Goal: Task Accomplishment & Management: Use online tool/utility

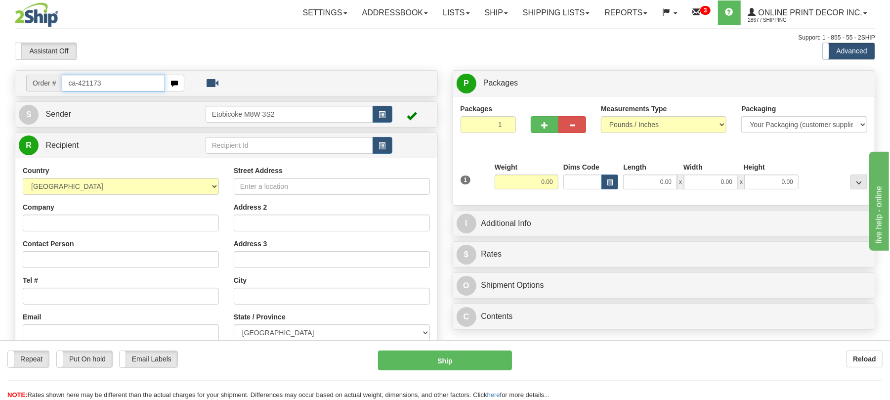
type input "ca-421173"
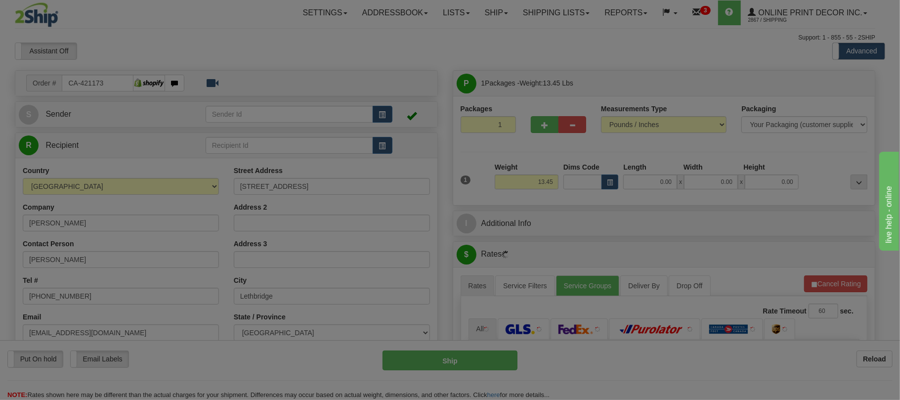
type input "LETHBRIDGE"
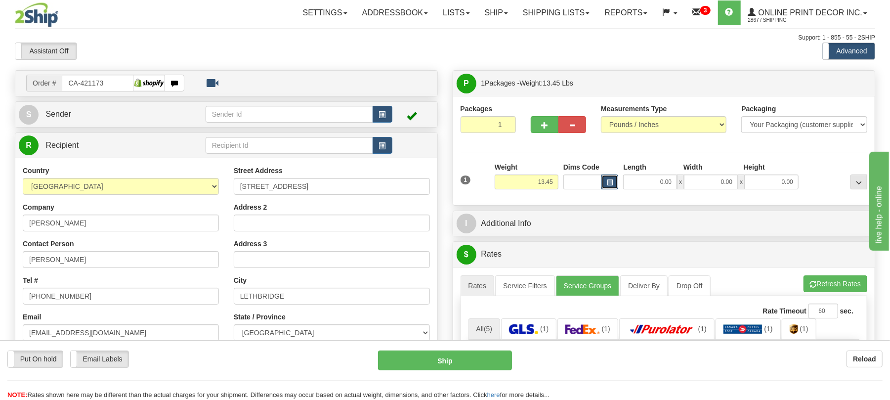
click at [609, 178] on button "button" at bounding box center [610, 181] width 17 height 15
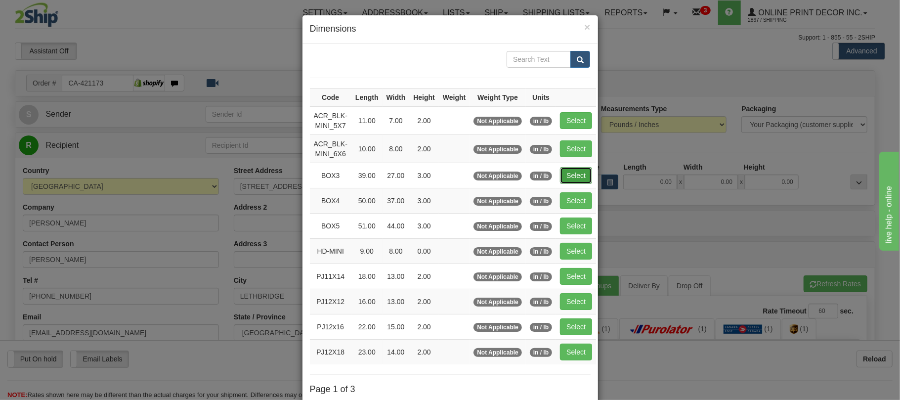
click at [576, 177] on button "Select" at bounding box center [576, 175] width 32 height 17
type input "BOX3"
type input "39.00"
type input "27.00"
type input "3.00"
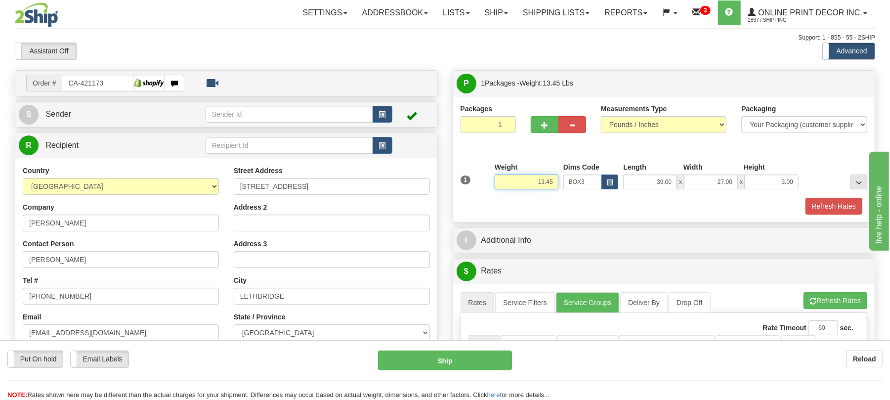
drag, startPoint x: 528, startPoint y: 187, endPoint x: 575, endPoint y: 187, distance: 47.0
click at [575, 187] on div "1 Weight 13.45 Dims Code x x" at bounding box center [664, 179] width 412 height 35
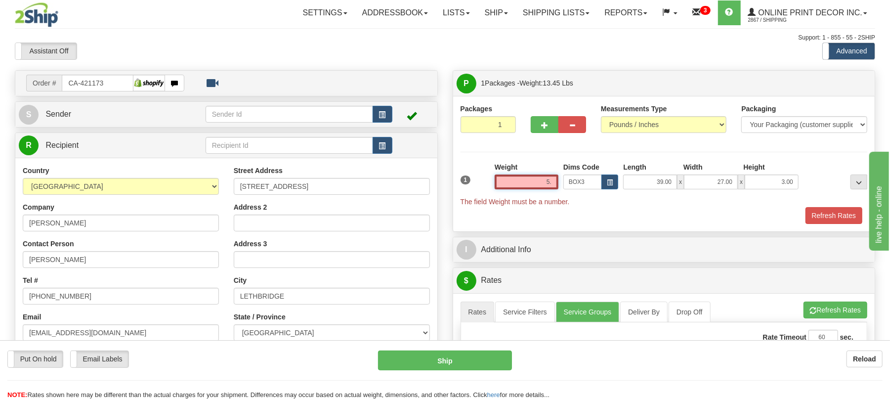
type input "5.50"
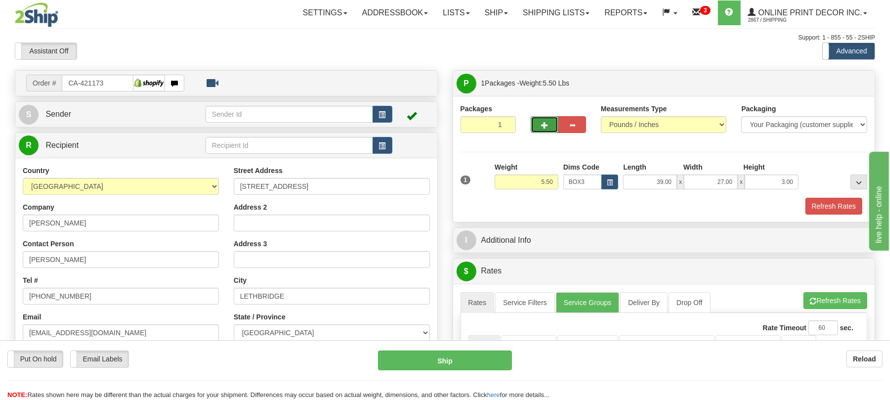
click at [548, 131] on button "button" at bounding box center [545, 124] width 28 height 17
radio input "true"
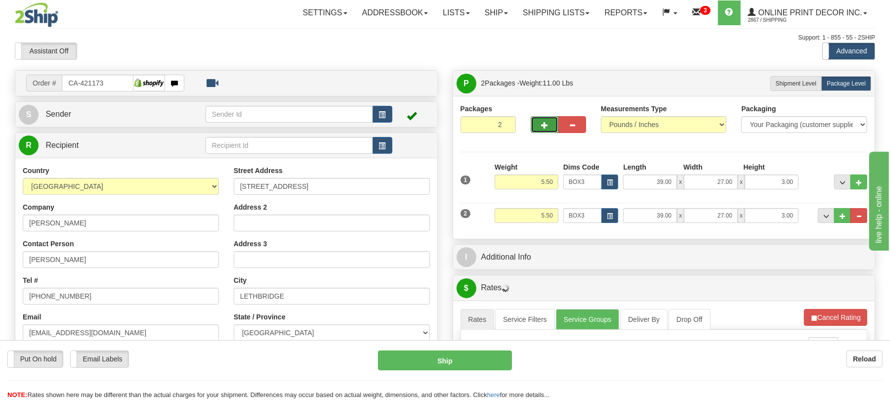
click at [544, 126] on span "button" at bounding box center [544, 125] width 7 height 6
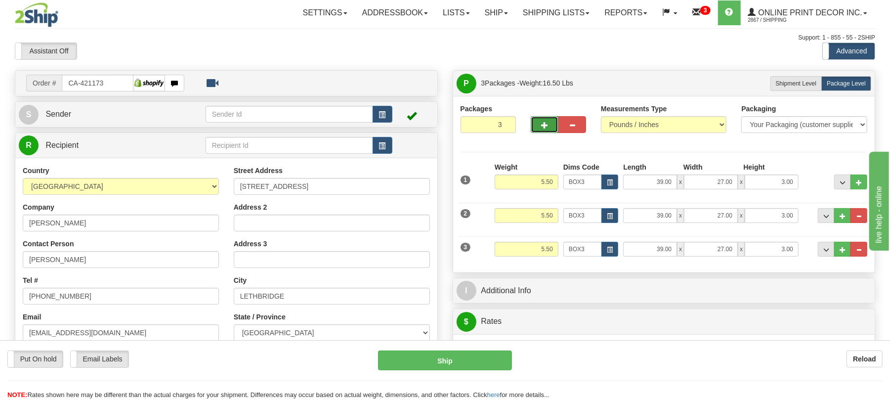
click at [542, 129] on span "button" at bounding box center [544, 125] width 7 height 6
type input "4"
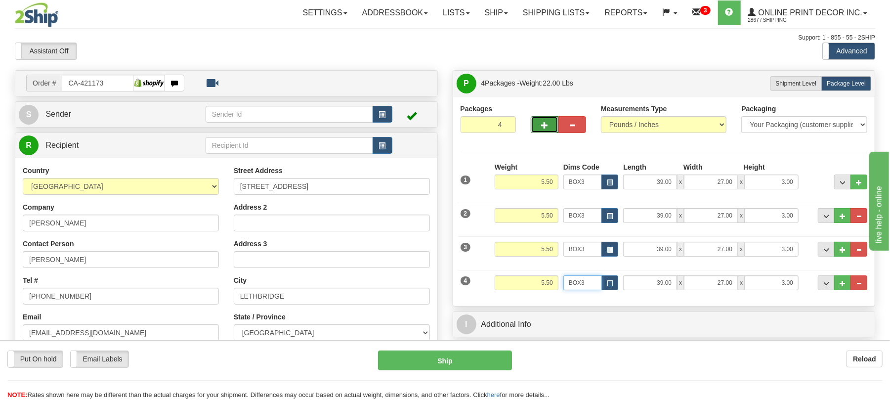
click at [600, 284] on input "BOX3" at bounding box center [582, 282] width 39 height 15
click at [604, 283] on button "button" at bounding box center [610, 282] width 17 height 15
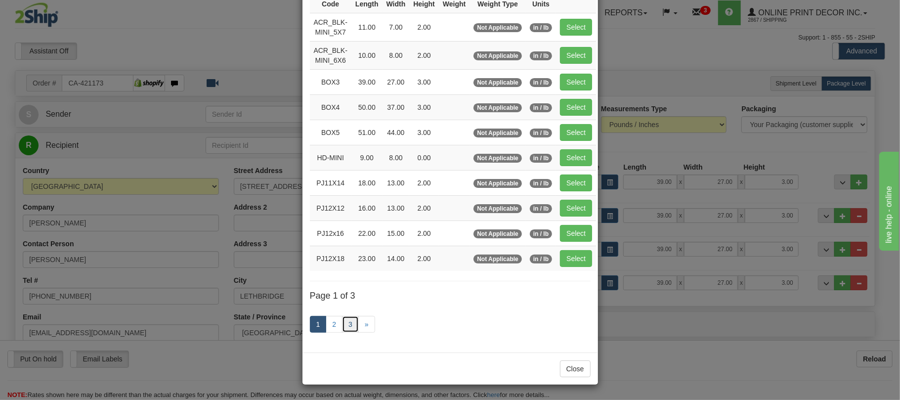
click at [342, 323] on link "3" at bounding box center [350, 324] width 17 height 17
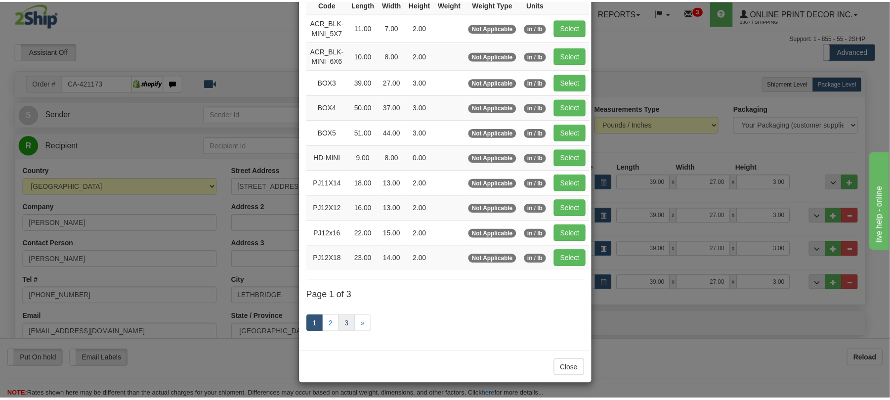
scroll to position [50, 0]
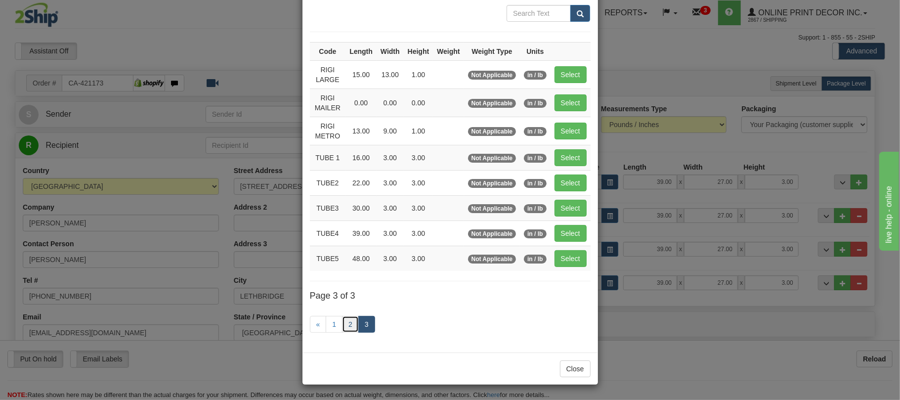
click at [344, 325] on link "2" at bounding box center [350, 324] width 17 height 17
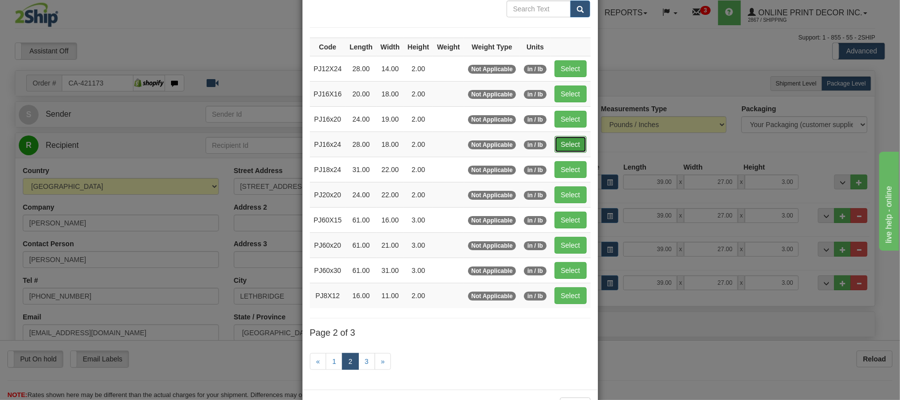
click at [563, 142] on button "Select" at bounding box center [571, 144] width 32 height 17
type input "PJ16x24"
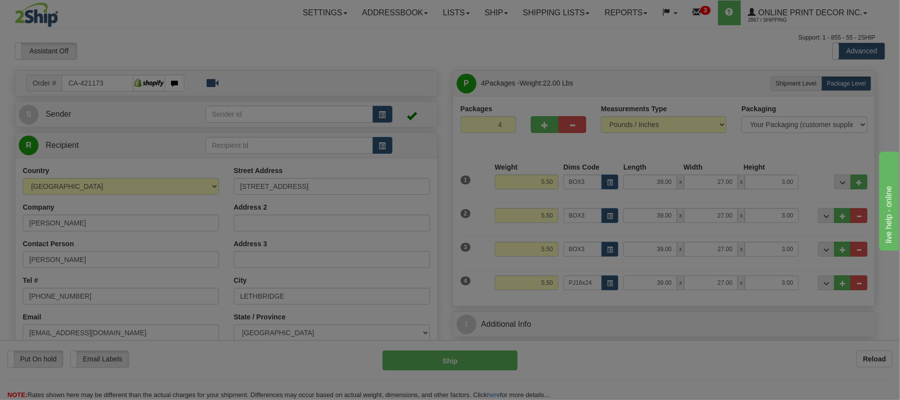
type input "28.00"
type input "18.00"
type input "2.00"
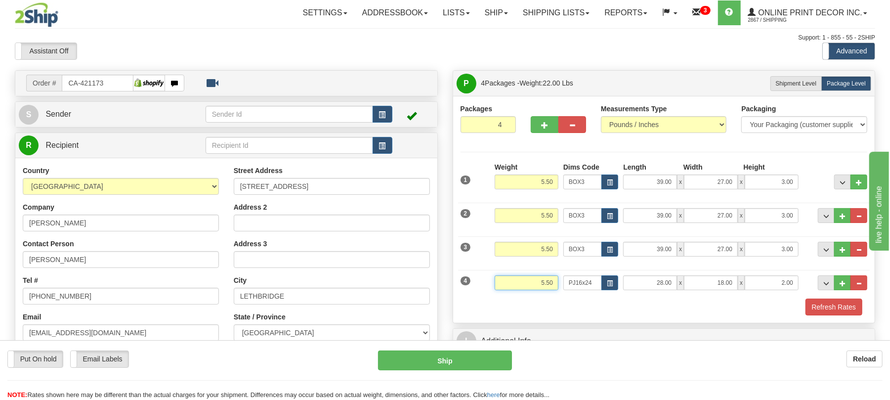
drag, startPoint x: 536, startPoint y: 283, endPoint x: 584, endPoint y: 285, distance: 48.0
click at [584, 285] on div "4 Weight 5.50 Dims Code PJ16x24 Length Width" at bounding box center [664, 281] width 412 height 33
type input "3"
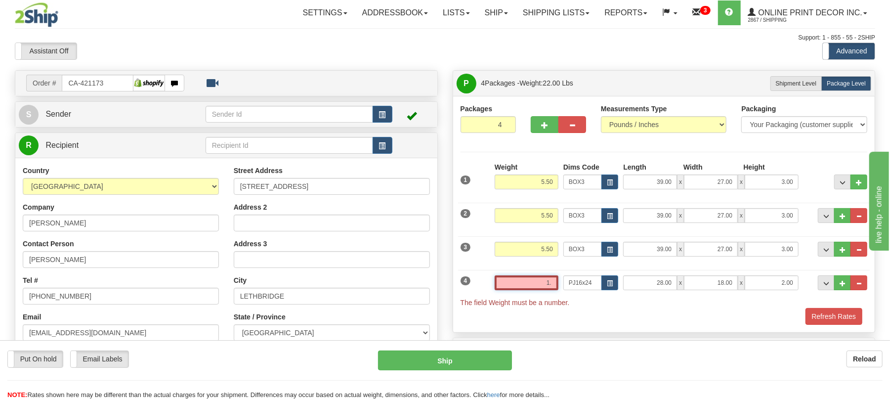
type input "1"
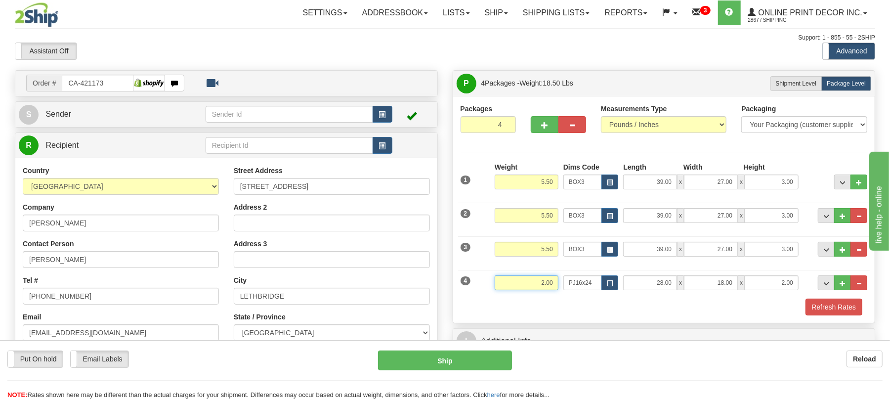
drag, startPoint x: 519, startPoint y: 277, endPoint x: 552, endPoint y: 275, distance: 32.7
click at [552, 276] on div "4 Weight 2.00 Dims Code PJ16x24 Length Width" at bounding box center [664, 281] width 412 height 33
type input "2.20"
click at [809, 309] on button "Refresh Rates" at bounding box center [834, 307] width 57 height 17
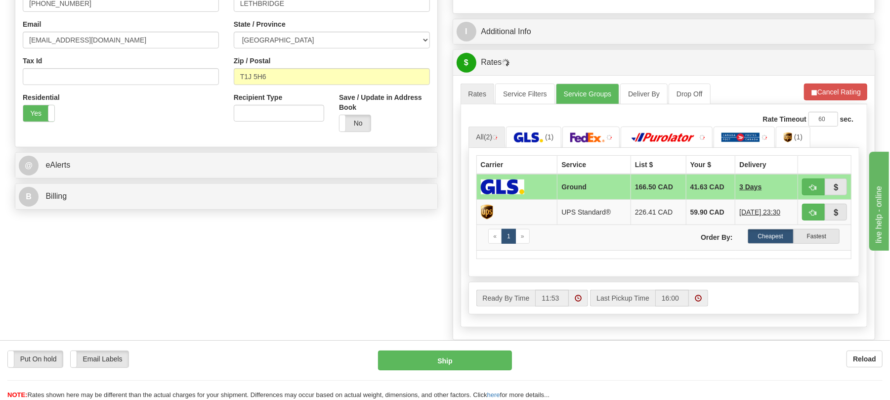
scroll to position [303, 0]
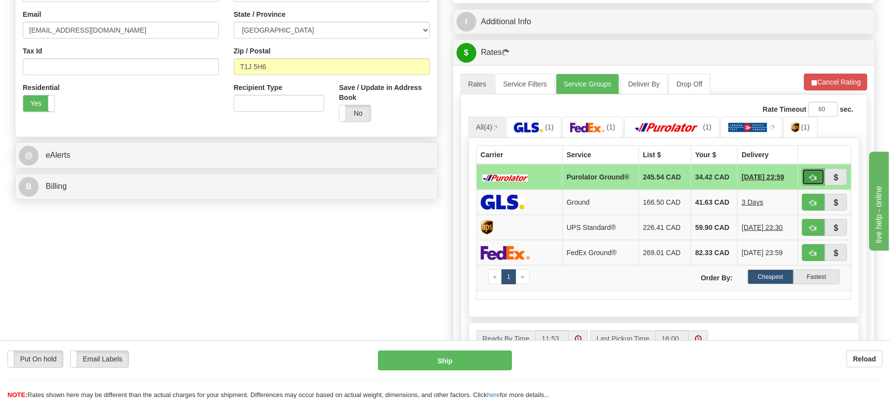
click at [814, 180] on span "button" at bounding box center [813, 177] width 7 height 6
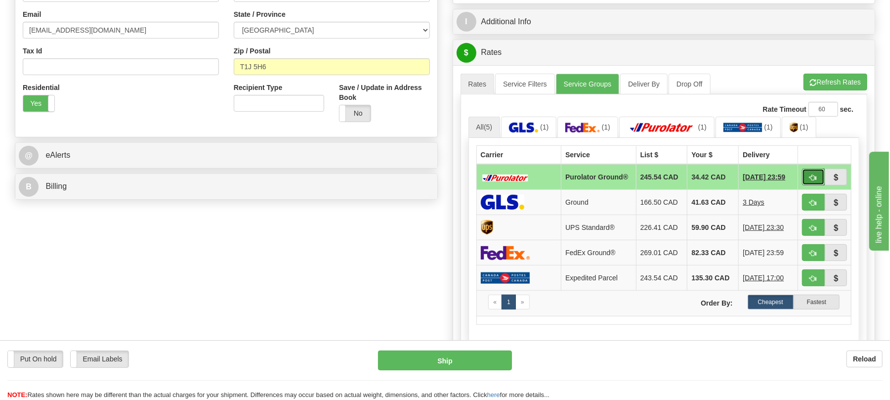
click at [814, 181] on span "button" at bounding box center [813, 177] width 7 height 6
type input "260"
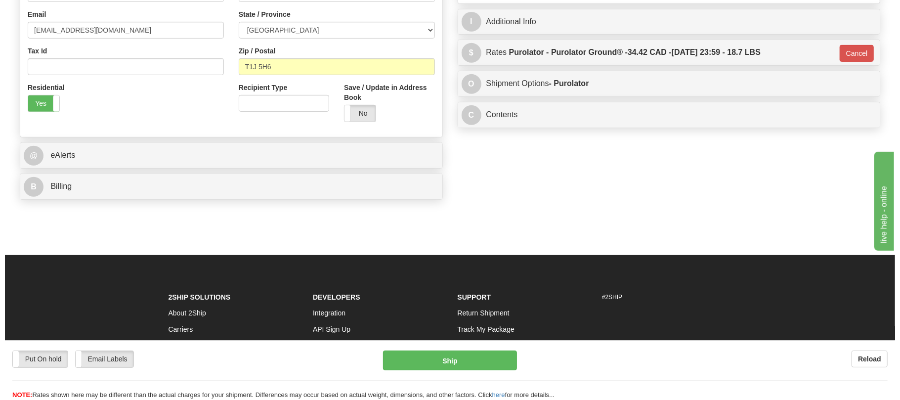
scroll to position [105, 0]
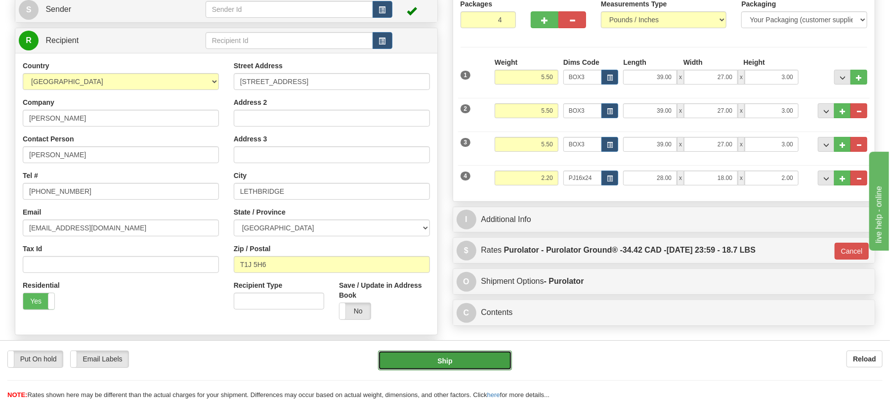
click at [434, 361] on button "Ship" at bounding box center [444, 360] width 133 height 20
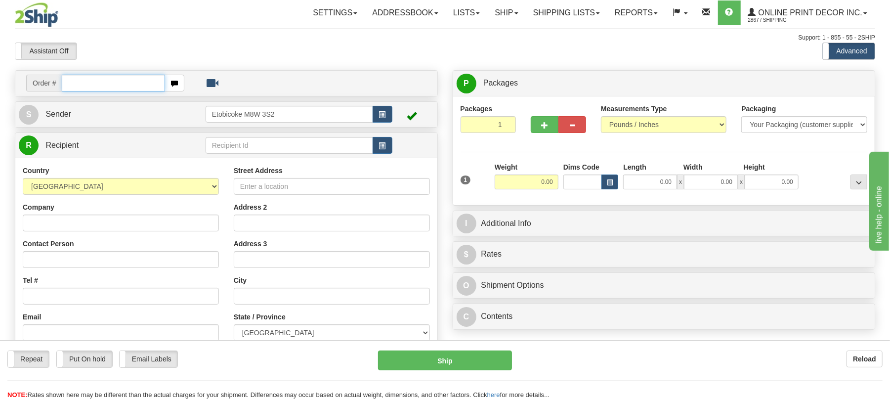
click at [86, 80] on input "text" at bounding box center [113, 83] width 103 height 17
type input "order-ca-6802449662133-canvas"
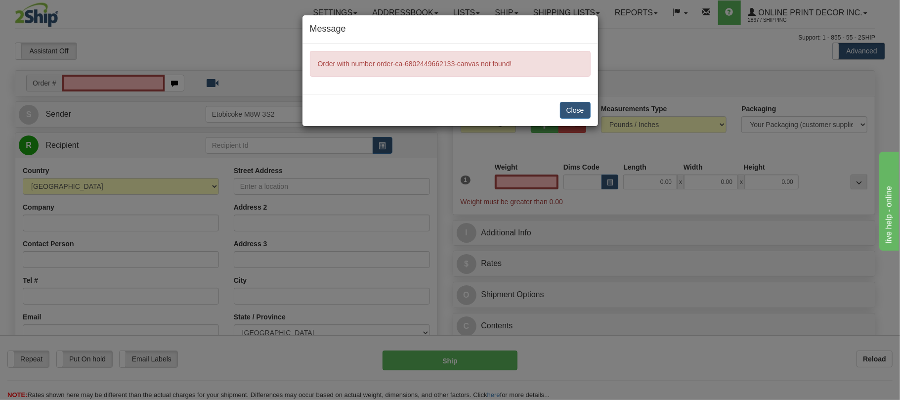
type input "0.00"
click at [583, 111] on button "Close" at bounding box center [575, 110] width 31 height 17
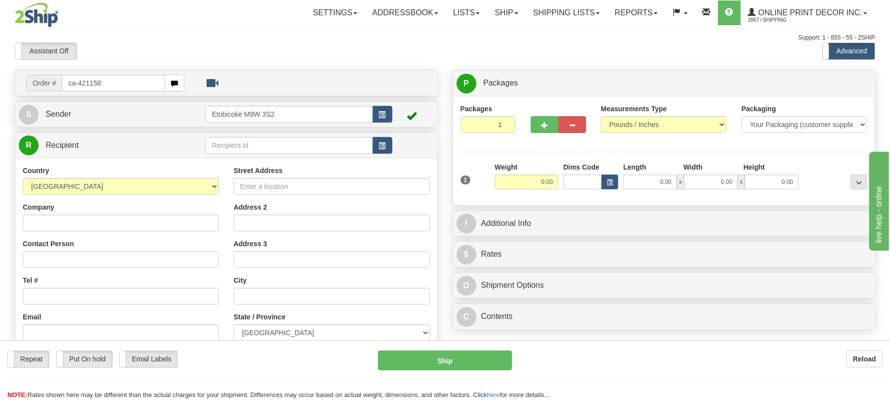
type input "ca-421158"
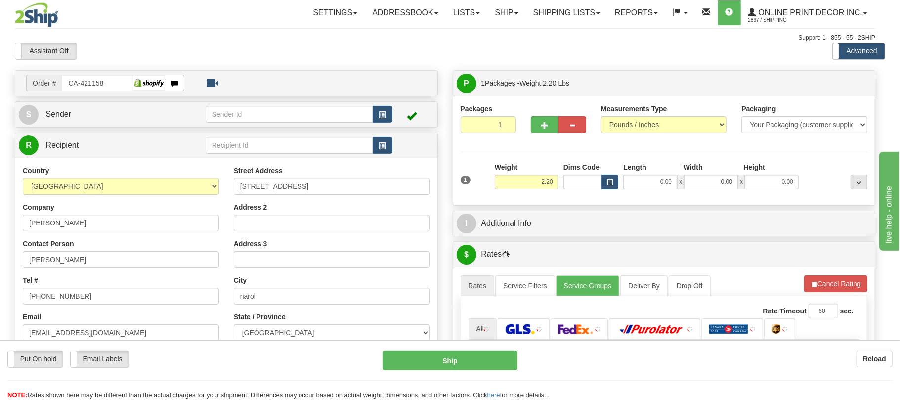
type input "NAROL"
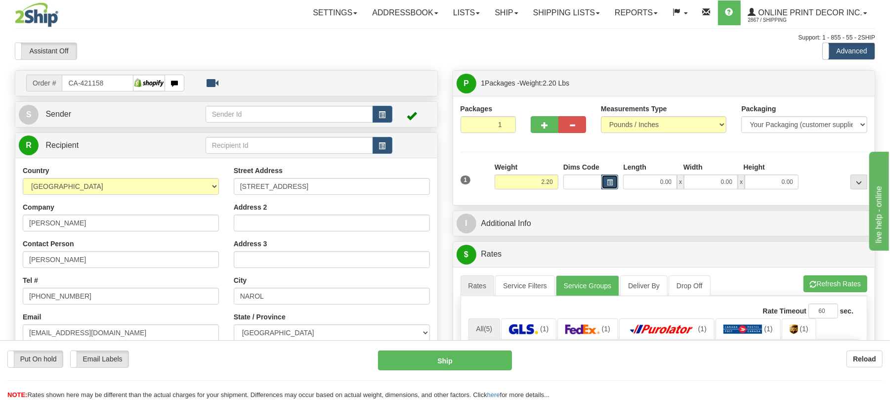
click at [613, 185] on span "button" at bounding box center [610, 182] width 6 height 5
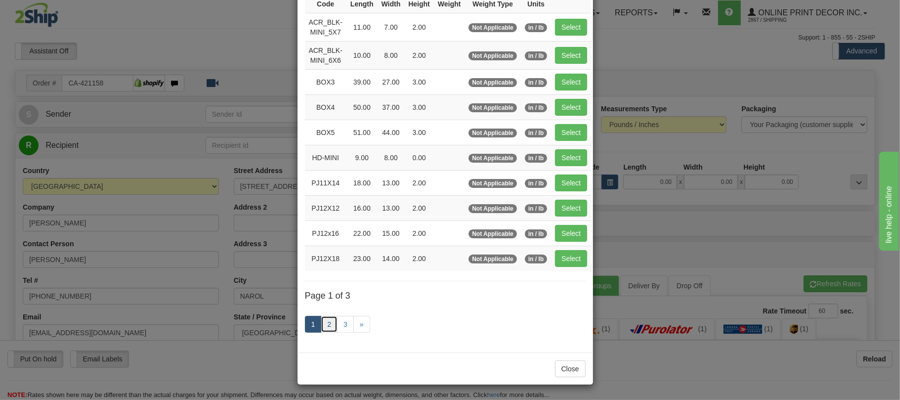
click at [325, 318] on link "2" at bounding box center [329, 324] width 17 height 17
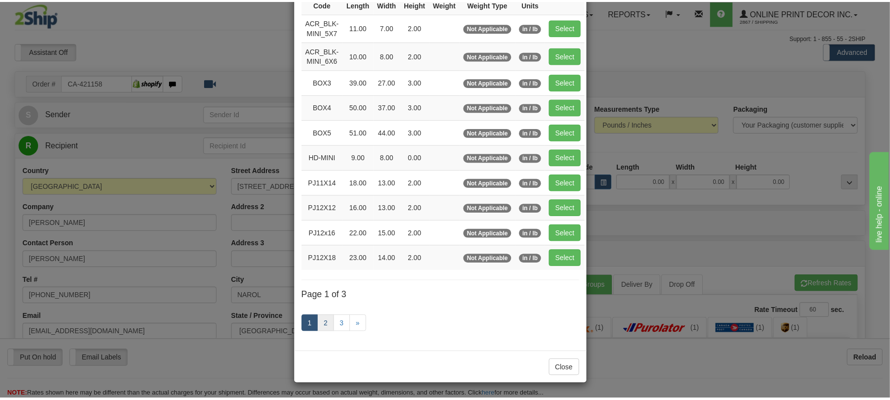
scroll to position [94, 0]
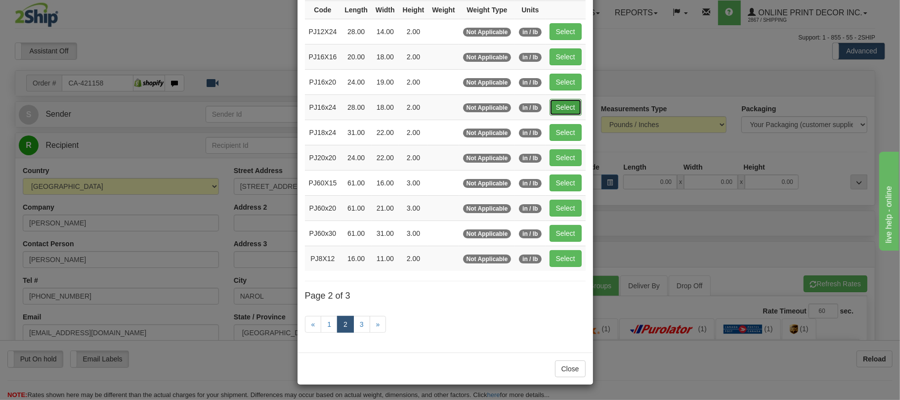
click at [568, 99] on button "Select" at bounding box center [566, 107] width 32 height 17
type input "PJ16x24"
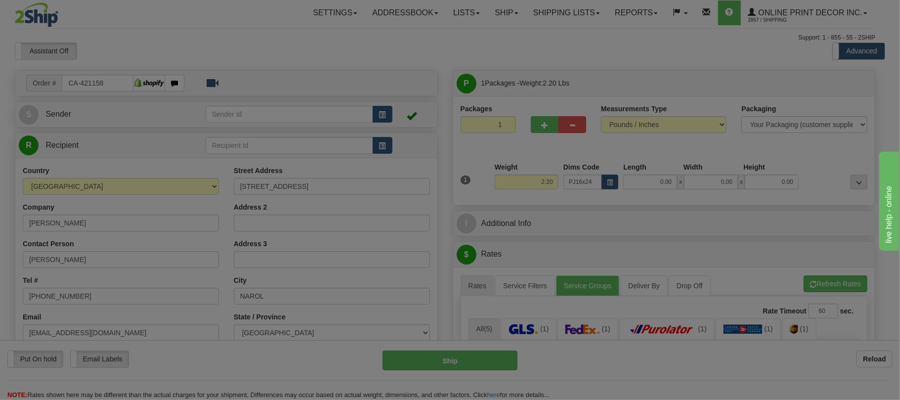
type input "28.00"
type input "18.00"
type input "2.00"
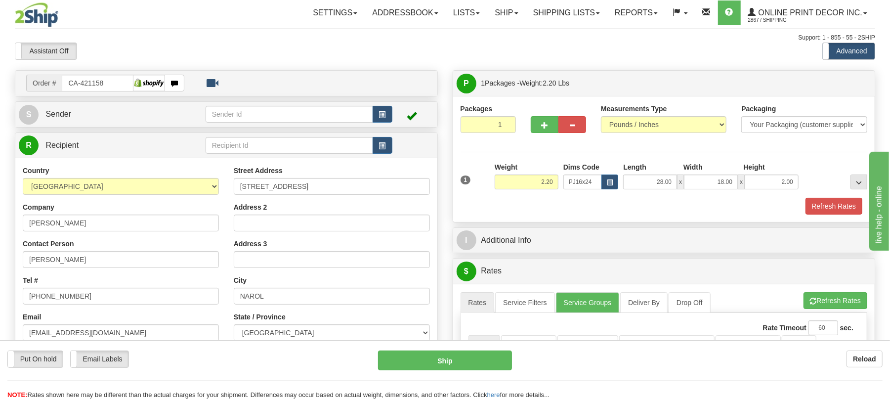
click at [827, 198] on div "Packaging Your Packaging (customer supplied) Envelope (carrier supplied) Pack (…" at bounding box center [681, 197] width 378 height 0
click at [835, 206] on button "Refresh Rates" at bounding box center [834, 206] width 57 height 17
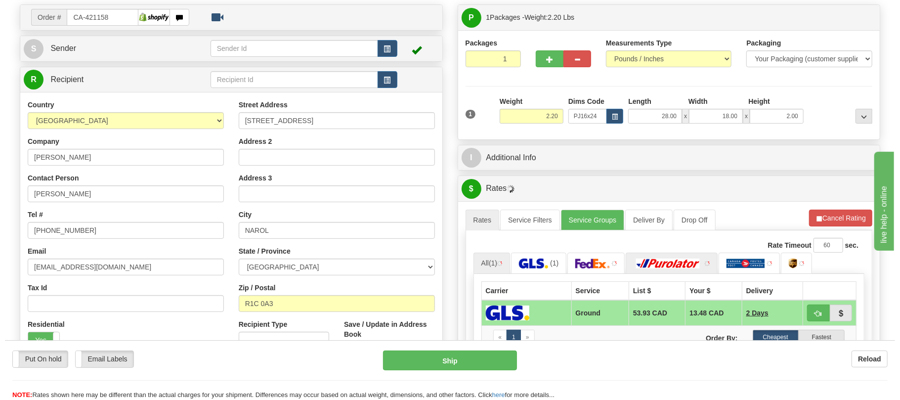
scroll to position [131, 0]
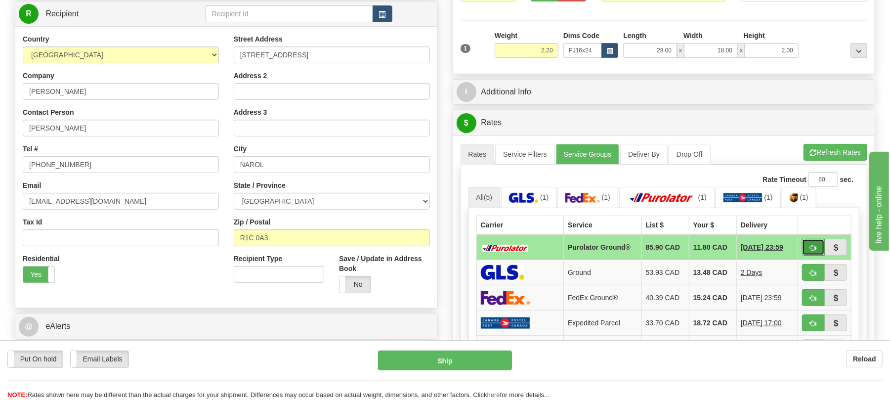
click at [817, 251] on button "button" at bounding box center [813, 247] width 23 height 17
type input "260"
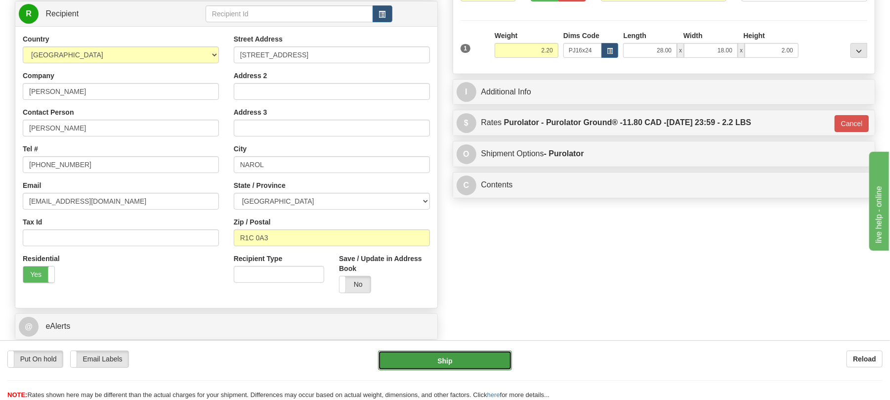
click at [436, 352] on button "Ship" at bounding box center [444, 360] width 133 height 20
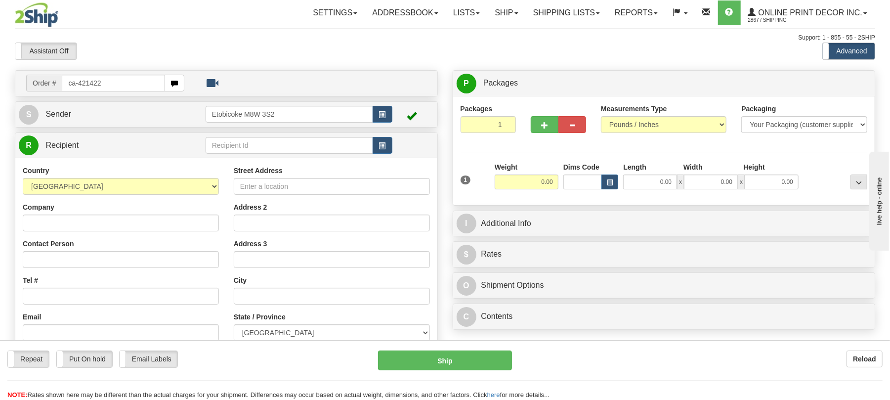
type input "ca-421422"
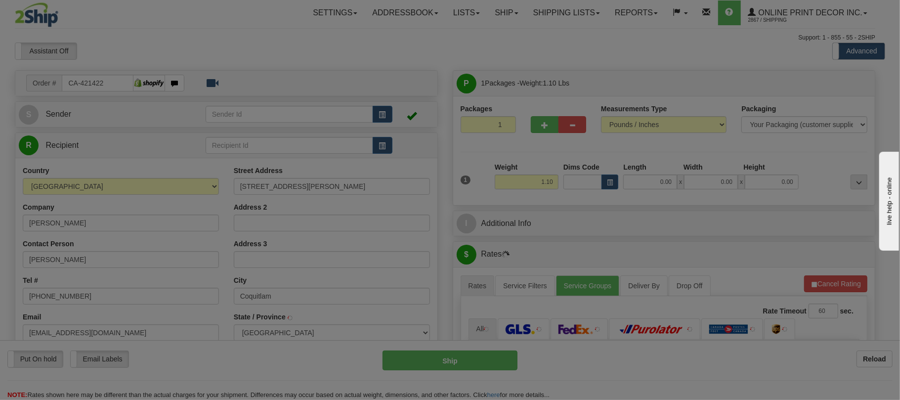
type input "COQUITLAM"
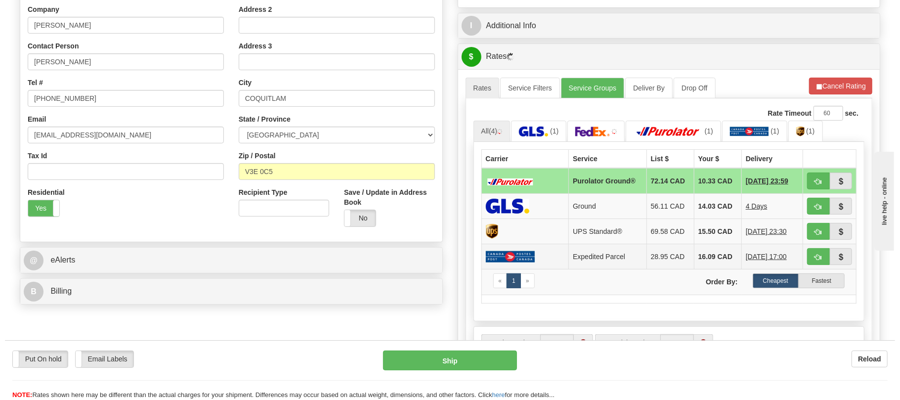
scroll to position [131, 0]
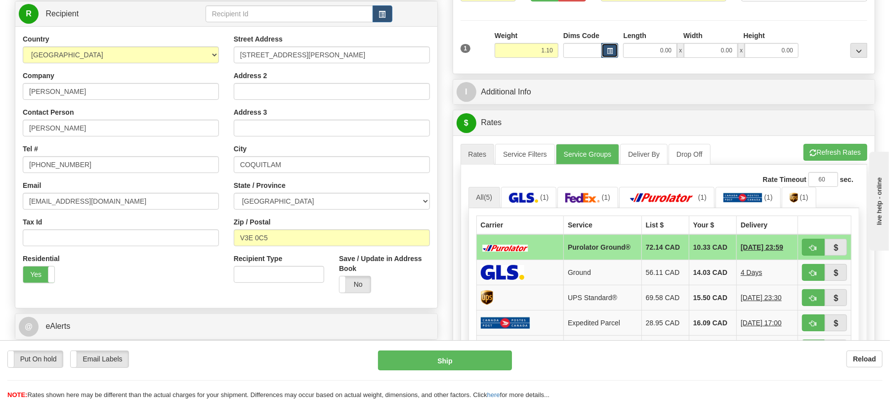
click at [605, 48] on button "button" at bounding box center [610, 50] width 17 height 15
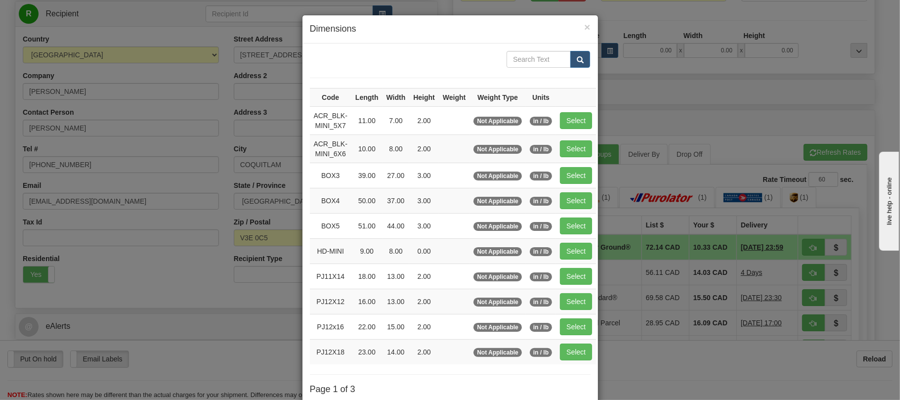
scroll to position [66, 0]
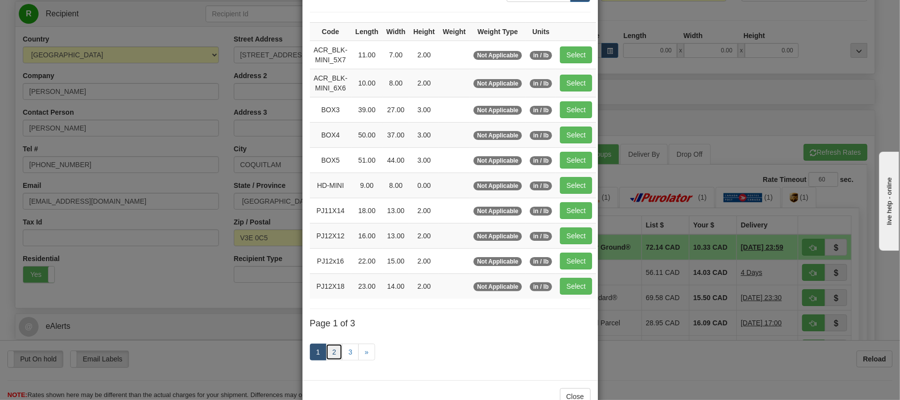
click at [327, 350] on link "2" at bounding box center [334, 352] width 17 height 17
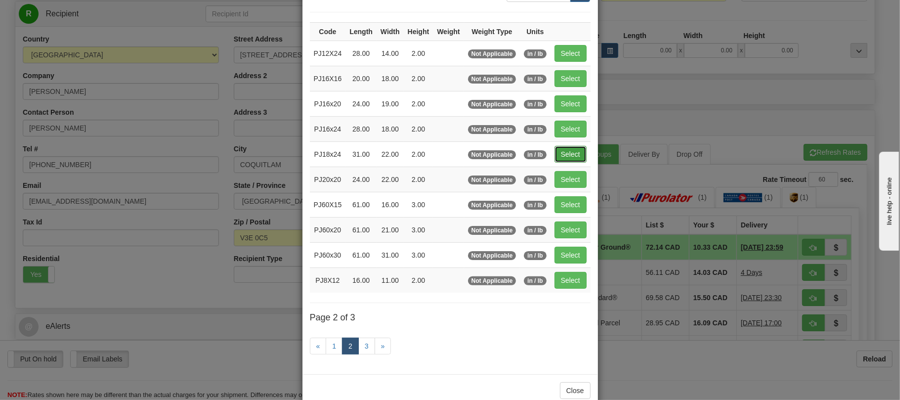
click at [564, 155] on button "Select" at bounding box center [571, 154] width 32 height 17
type input "PJ18x24"
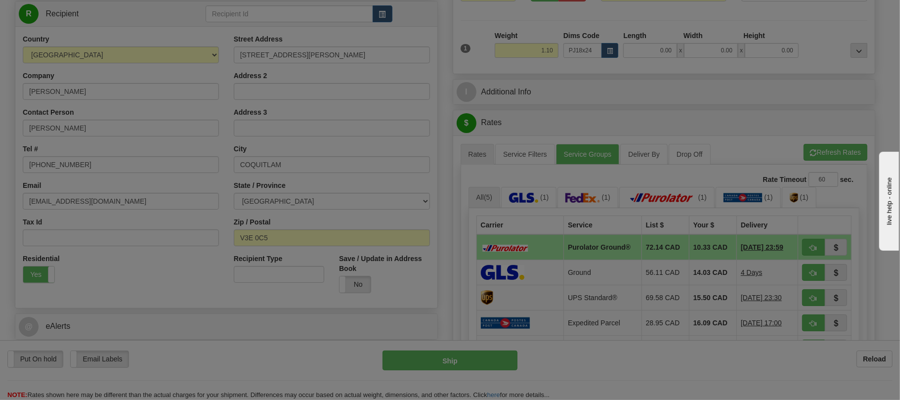
type input "31.00"
type input "22.00"
type input "2.00"
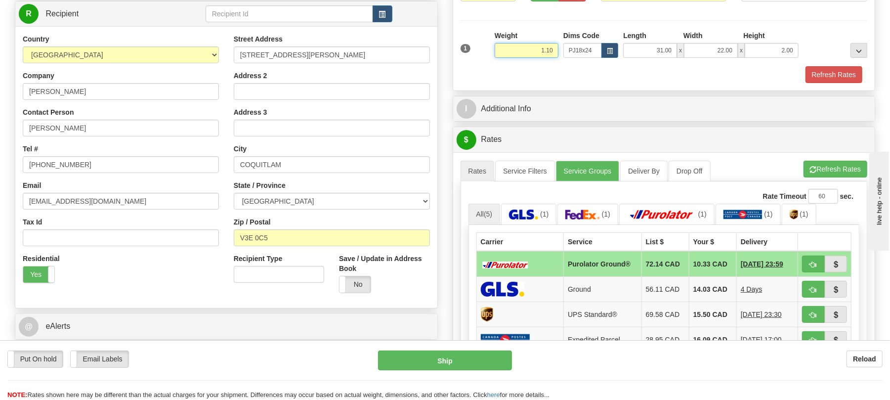
drag, startPoint x: 538, startPoint y: 52, endPoint x: 597, endPoint y: 24, distance: 65.2
click at [586, 54] on div "1 Weight 1.10 Dims Code x x" at bounding box center [664, 48] width 412 height 35
type input "4.50"
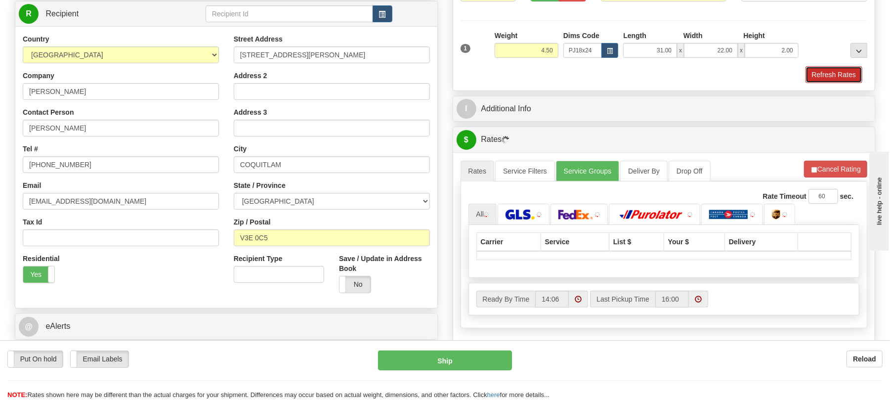
click at [824, 78] on button "Refresh Rates" at bounding box center [834, 74] width 57 height 17
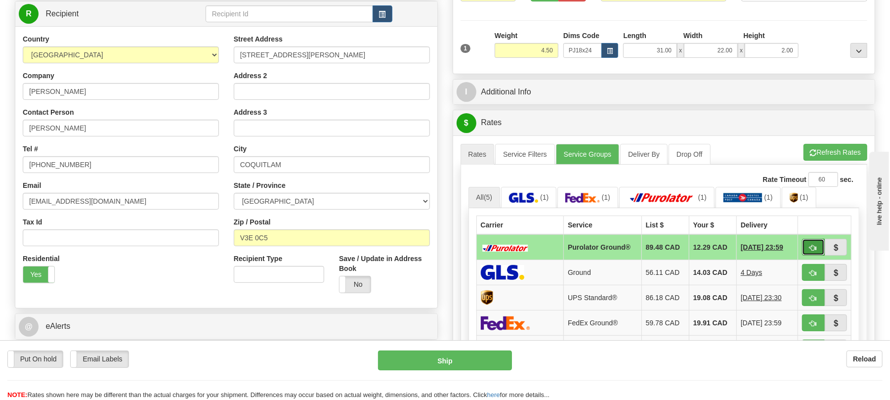
click at [807, 250] on button "button" at bounding box center [813, 247] width 23 height 17
type input "260"
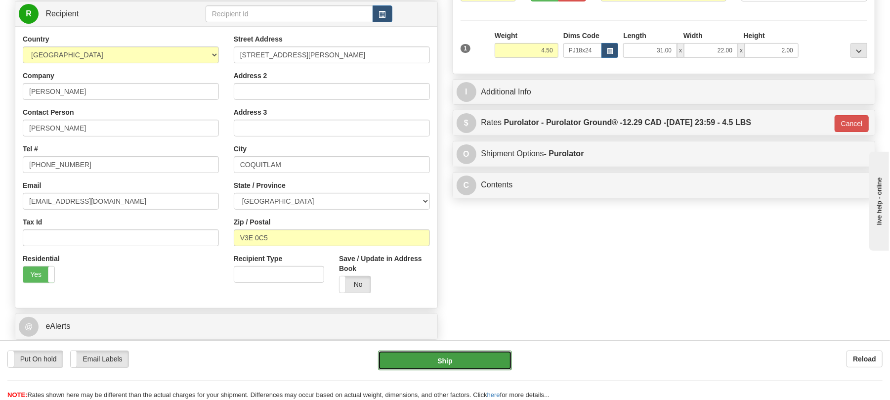
click at [443, 352] on button "Ship" at bounding box center [444, 360] width 133 height 20
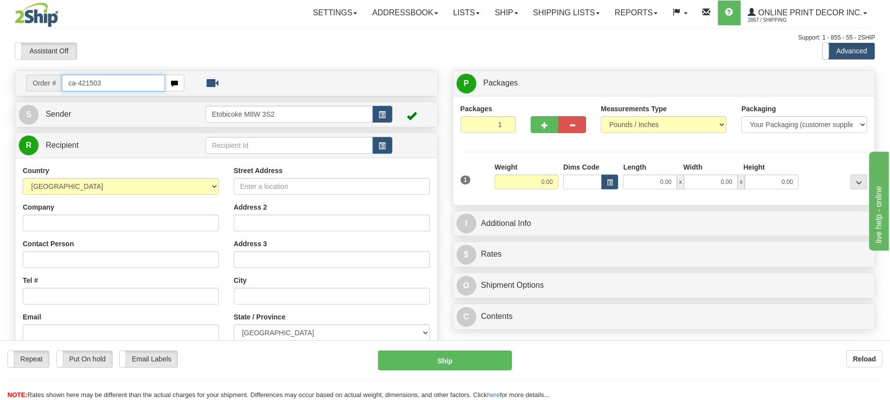
type input "ca-421503"
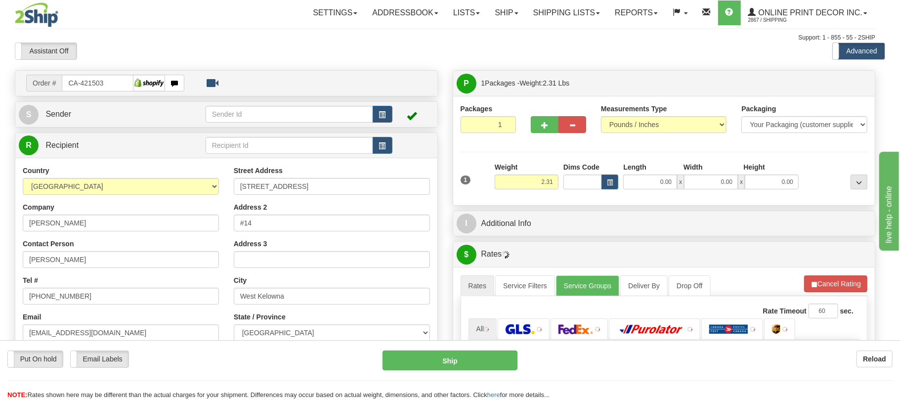
type input "WEST KELOWNA"
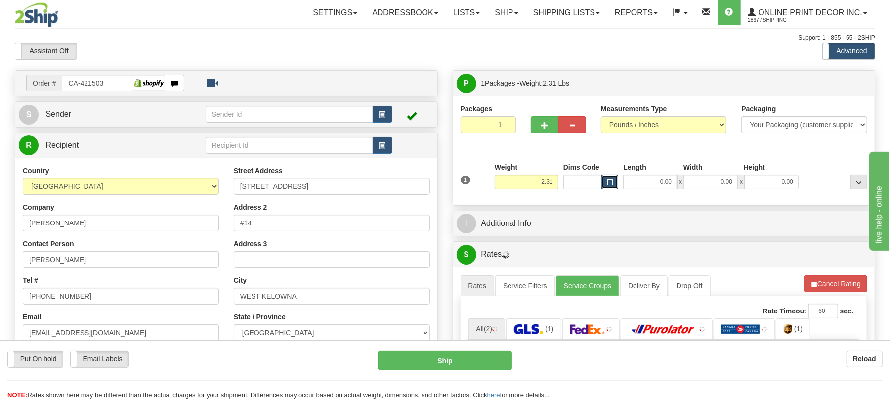
click at [608, 182] on span "button" at bounding box center [610, 182] width 6 height 5
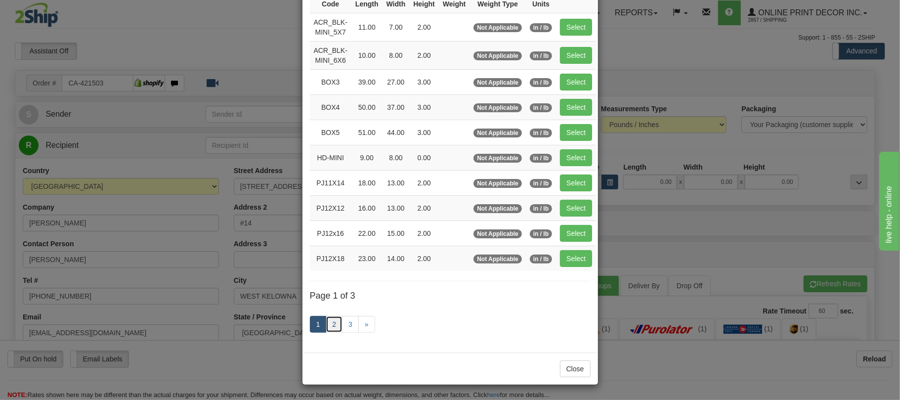
click at [328, 327] on link "2" at bounding box center [334, 324] width 17 height 17
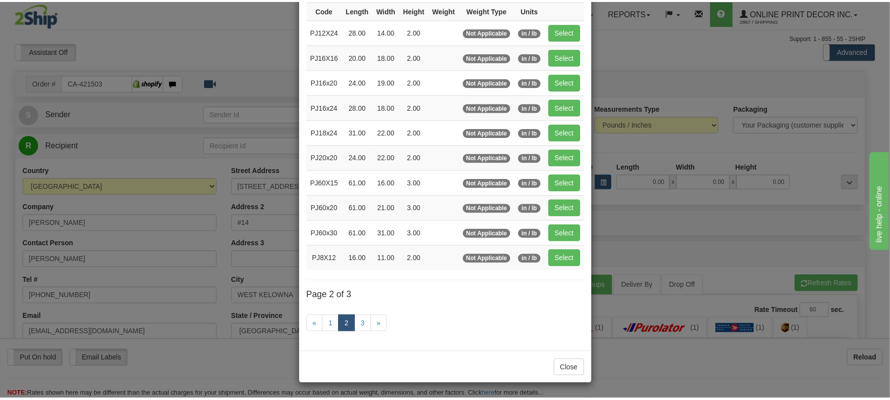
scroll to position [94, 0]
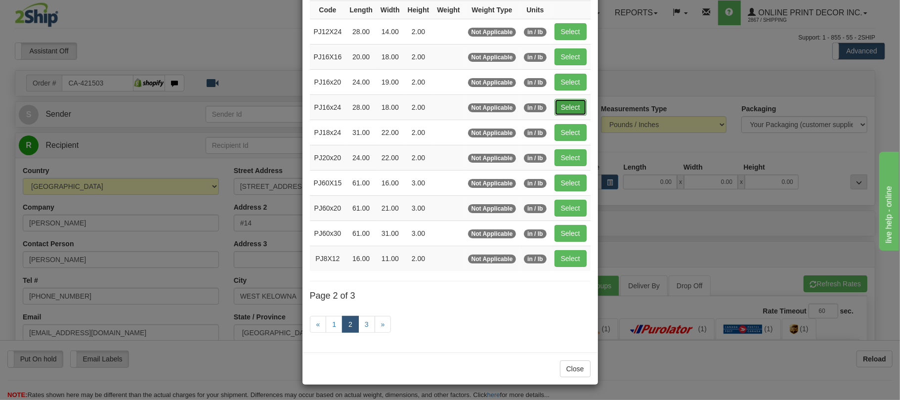
click at [575, 100] on button "Select" at bounding box center [571, 107] width 32 height 17
type input "PJ16x24"
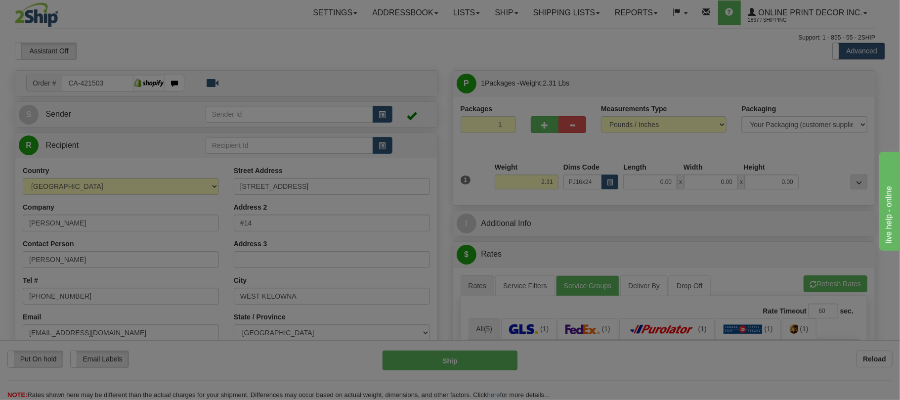
type input "28.00"
type input "18.00"
type input "2.00"
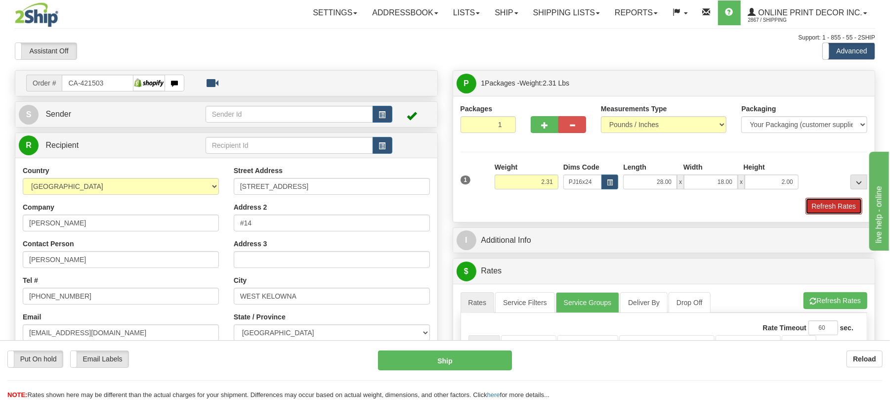
click at [834, 200] on button "Refresh Rates" at bounding box center [834, 206] width 57 height 17
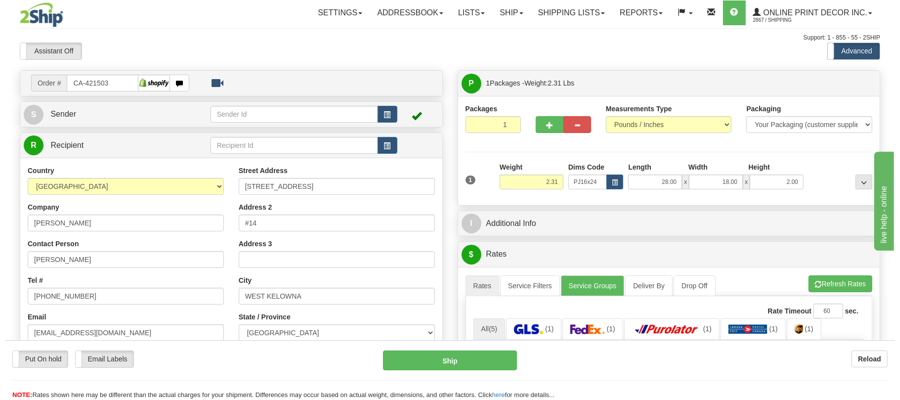
scroll to position [263, 0]
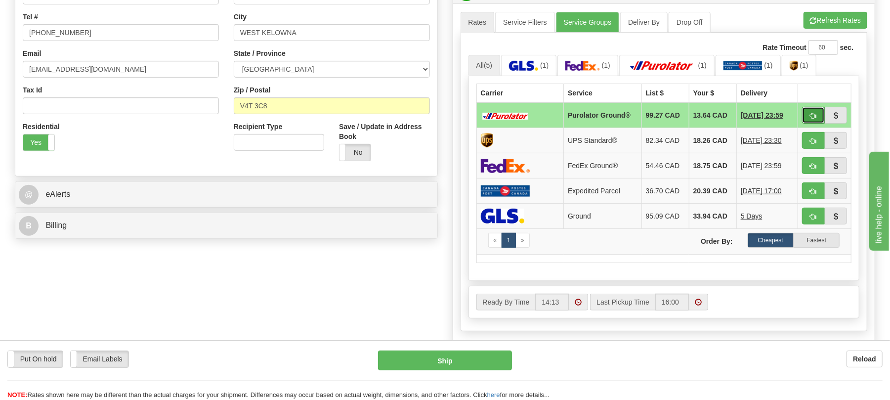
click at [814, 115] on button "button" at bounding box center [813, 115] width 23 height 17
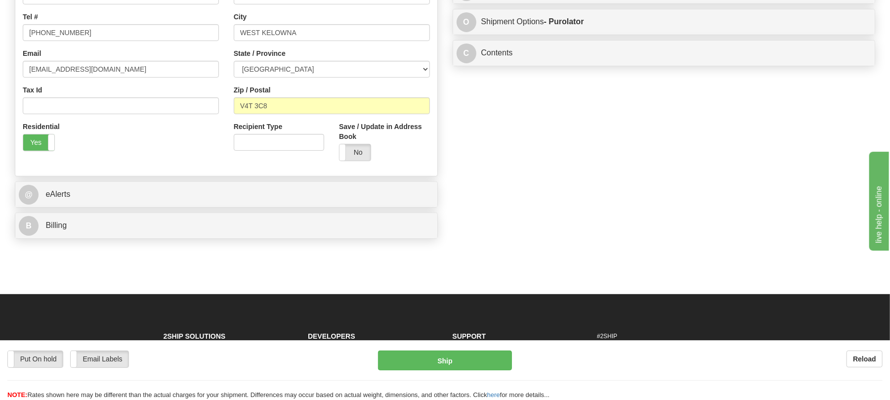
type input "260"
click at [484, 356] on button "Ship" at bounding box center [444, 360] width 133 height 20
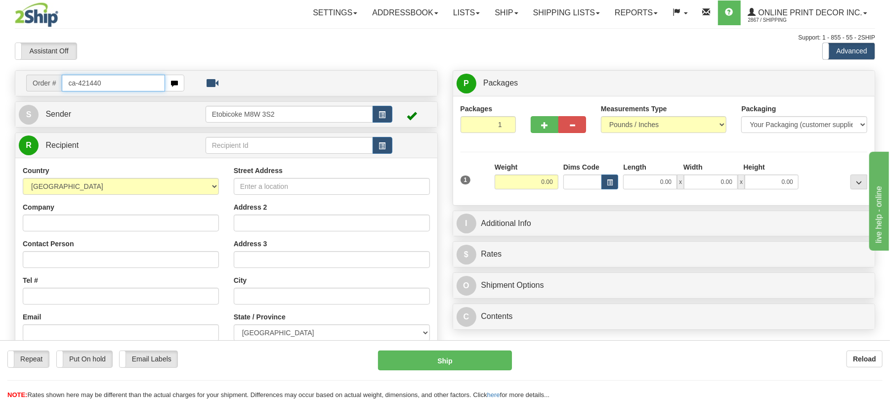
type input "ca-421440"
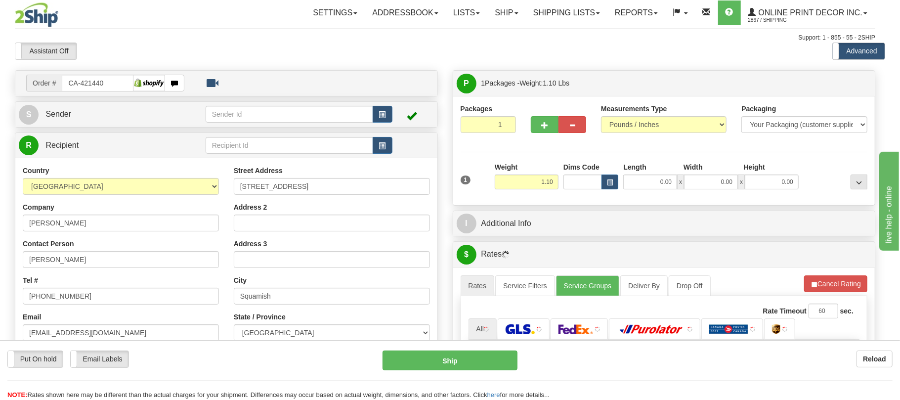
type input "SQUAMISH"
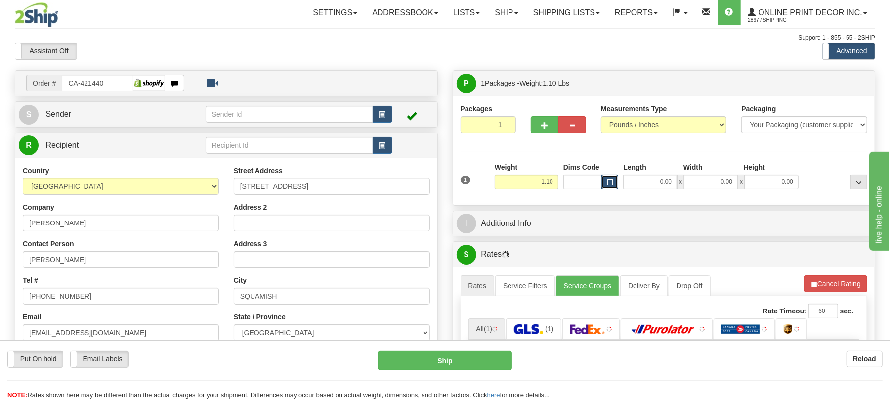
click at [606, 188] on button "button" at bounding box center [610, 181] width 17 height 15
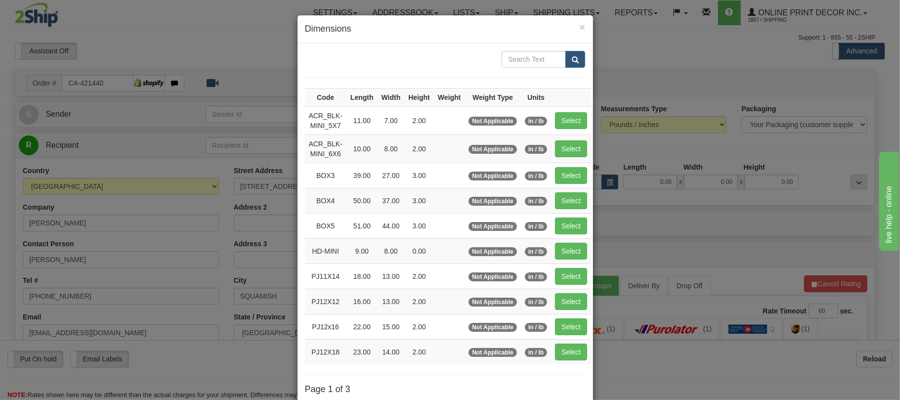
scroll to position [99, 0]
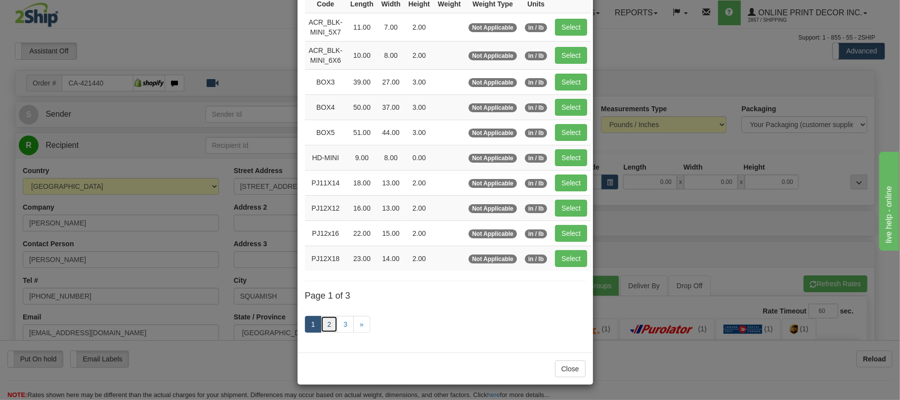
click at [323, 325] on link "2" at bounding box center [329, 324] width 17 height 17
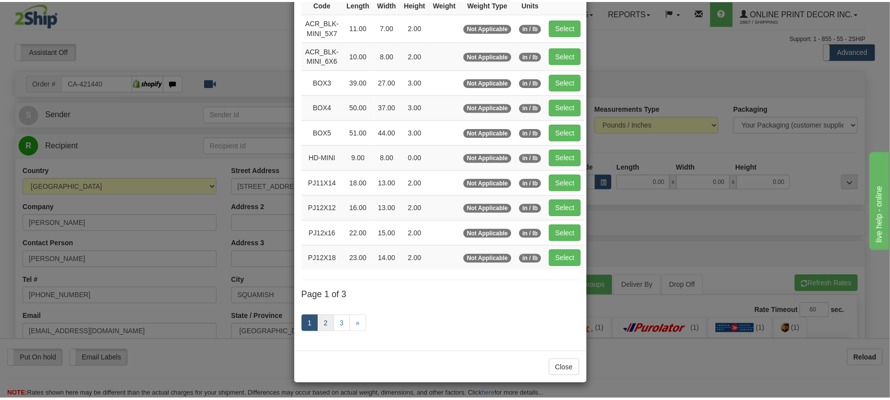
scroll to position [94, 0]
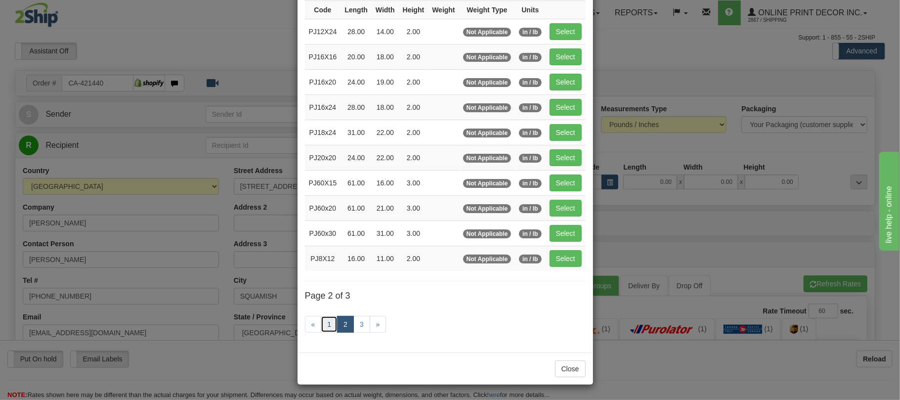
click at [327, 323] on link "1" at bounding box center [329, 324] width 17 height 17
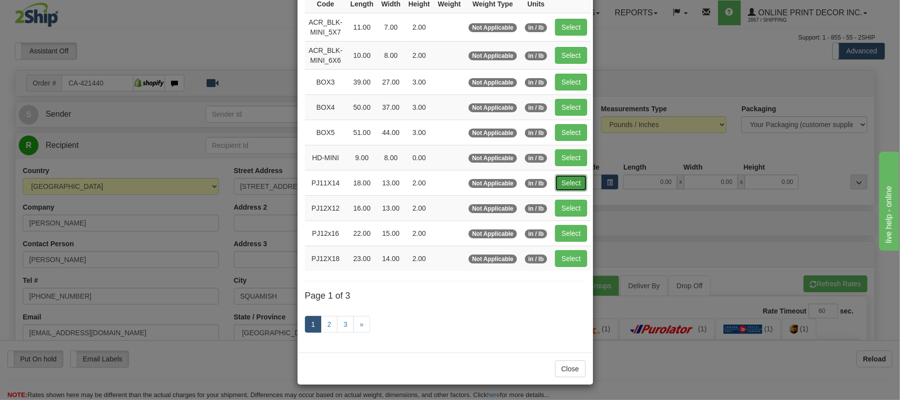
click at [584, 188] on button "Select" at bounding box center [571, 182] width 32 height 17
type input "PJ11X14"
type input "18.00"
type input "13.00"
type input "2.00"
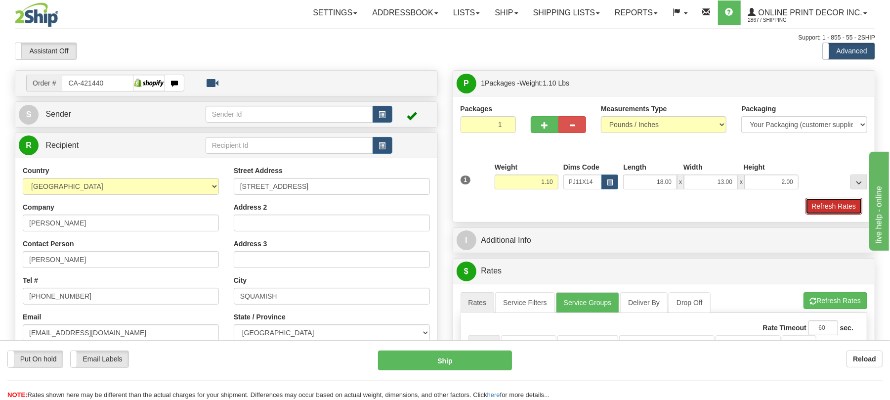
click at [847, 213] on button "Refresh Rates" at bounding box center [834, 206] width 57 height 17
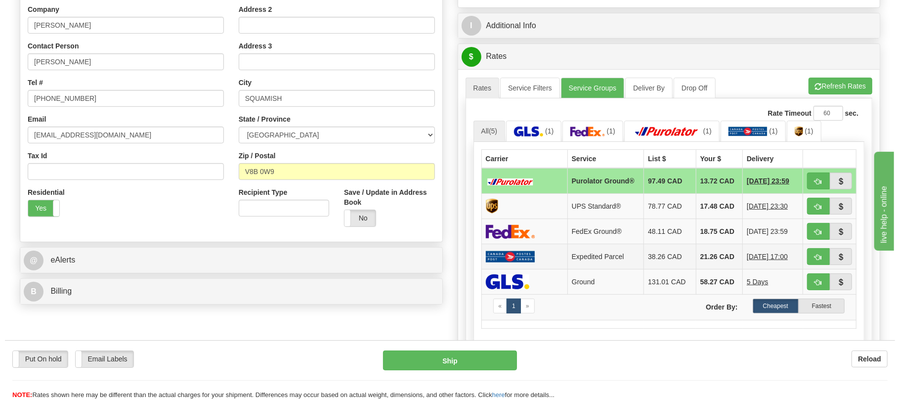
scroll to position [263, 0]
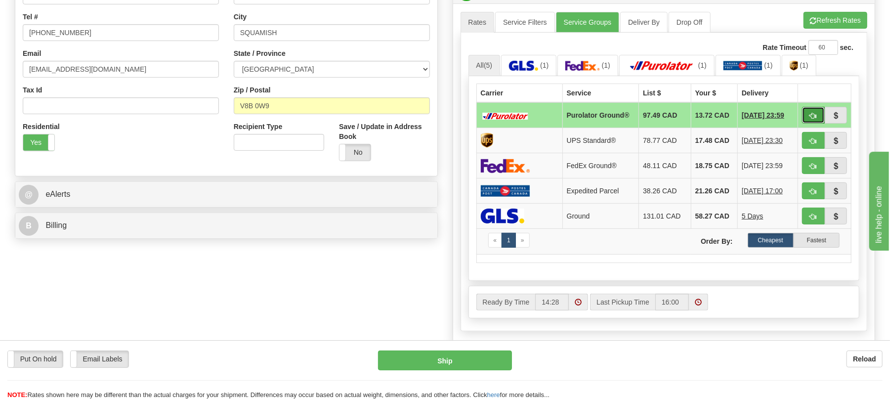
click at [807, 120] on button "button" at bounding box center [813, 115] width 23 height 17
type input "260"
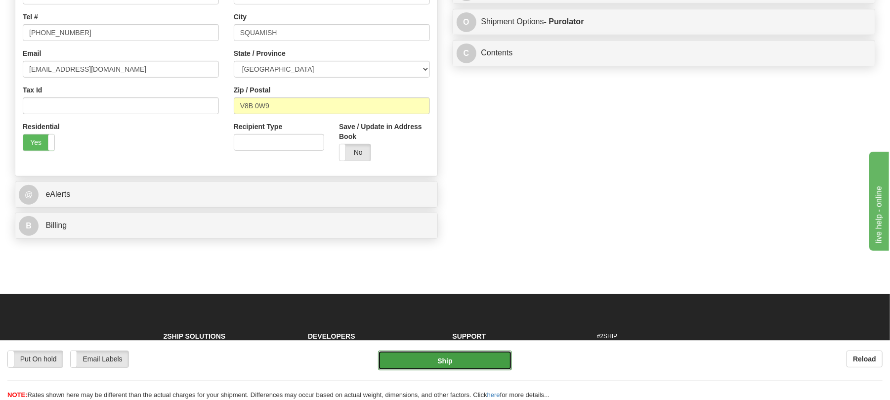
click at [465, 360] on button "Ship" at bounding box center [444, 360] width 133 height 20
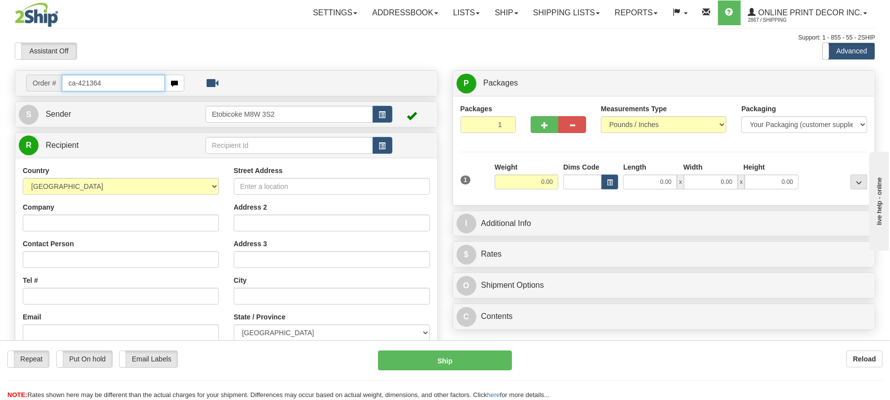
type input "ca-421364"
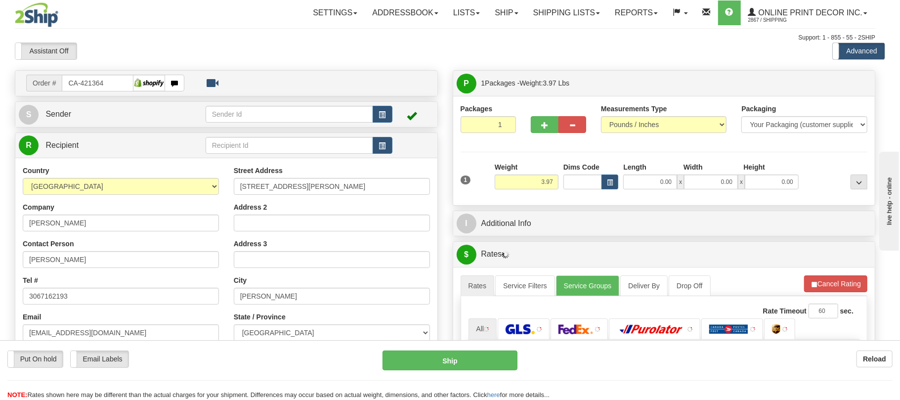
type input "WARMAN"
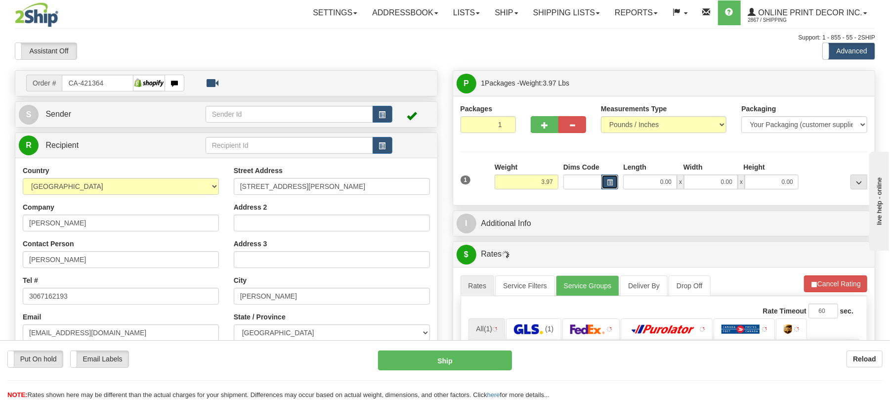
click at [615, 186] on button "button" at bounding box center [610, 181] width 17 height 15
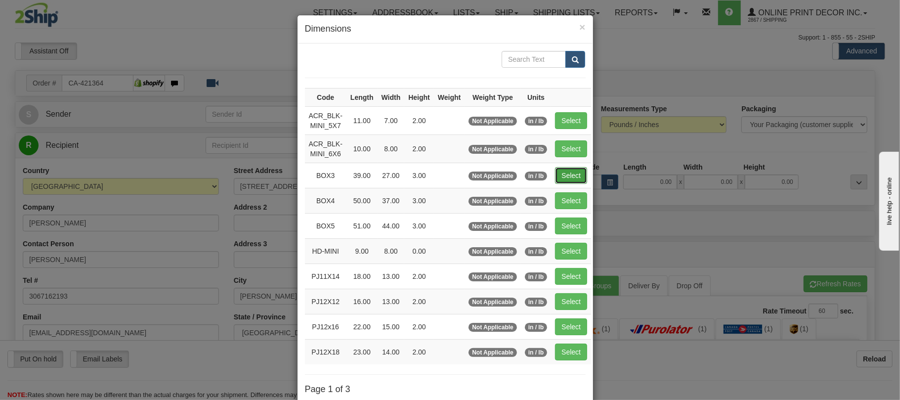
click at [572, 177] on button "Select" at bounding box center [571, 175] width 32 height 17
type input "BOX3"
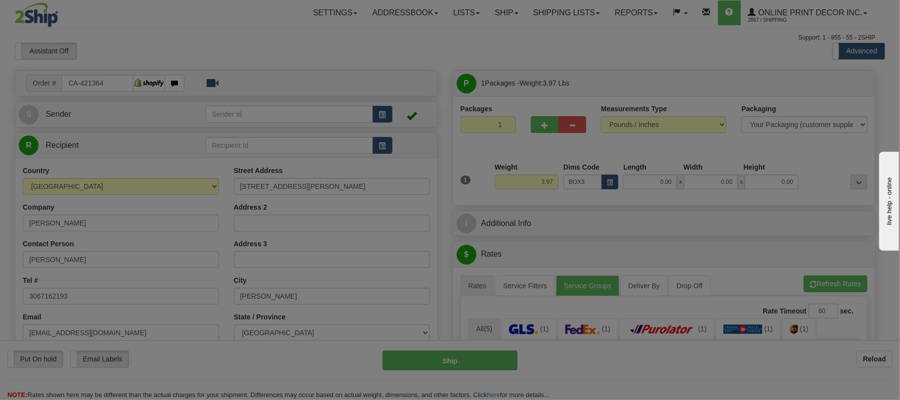
type input "39.00"
type input "27.00"
type input "3.00"
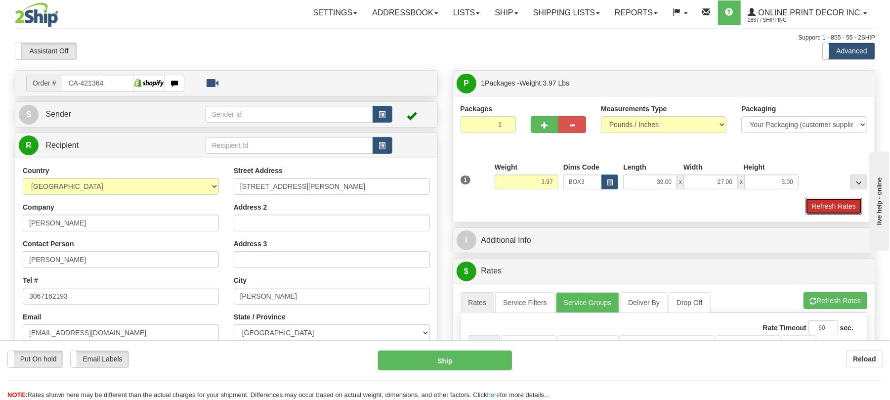
click at [823, 207] on button "Refresh Rates" at bounding box center [834, 206] width 57 height 17
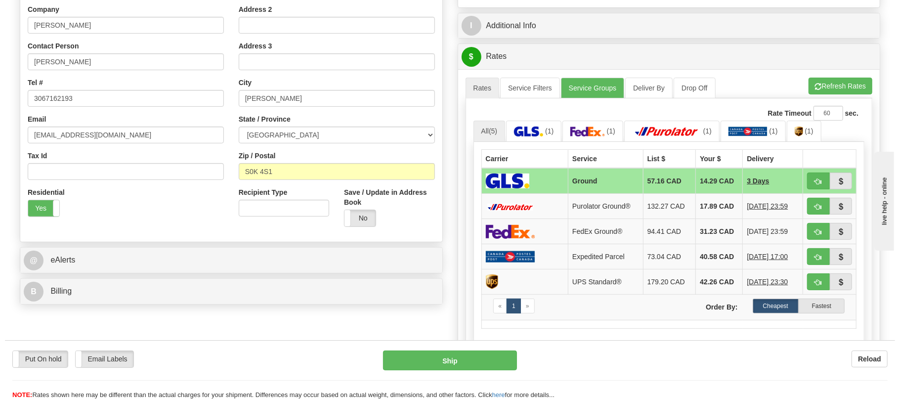
scroll to position [263, 0]
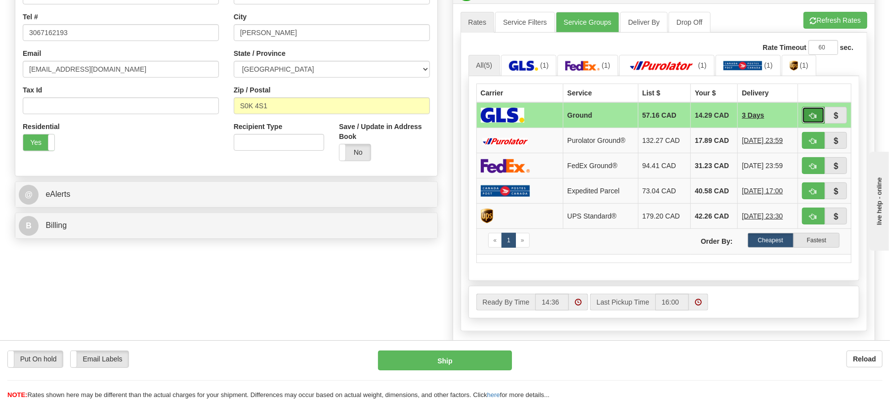
click at [805, 119] on button "button" at bounding box center [813, 115] width 23 height 17
type input "1"
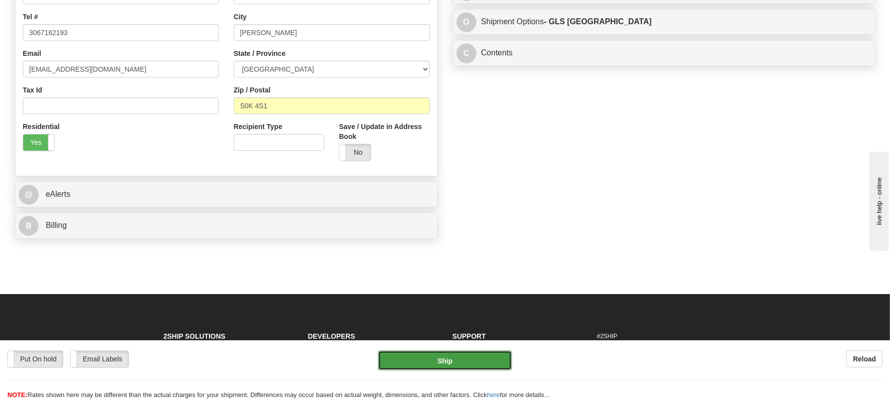
click at [478, 358] on button "Ship" at bounding box center [444, 360] width 133 height 20
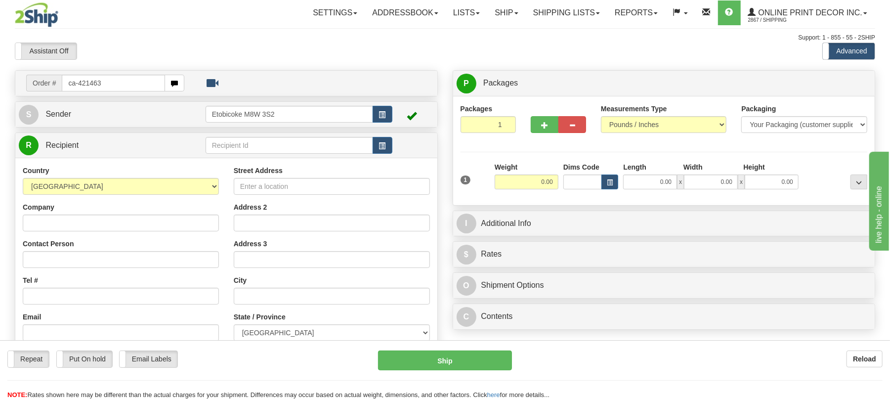
type input "ca-421463"
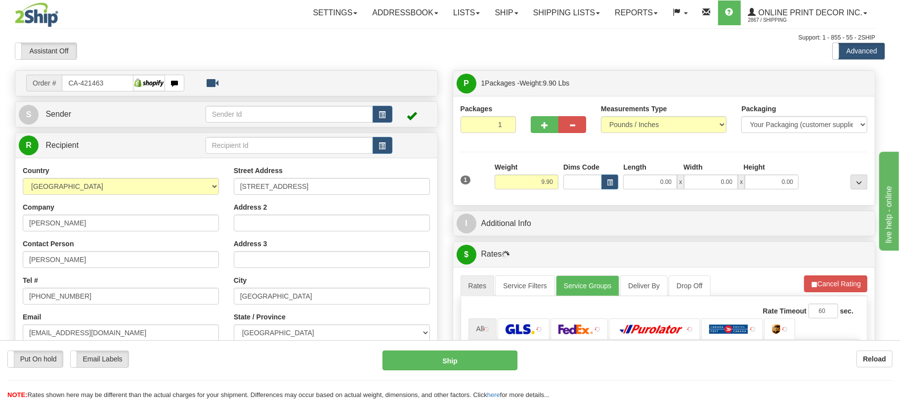
type input "[GEOGRAPHIC_DATA]"
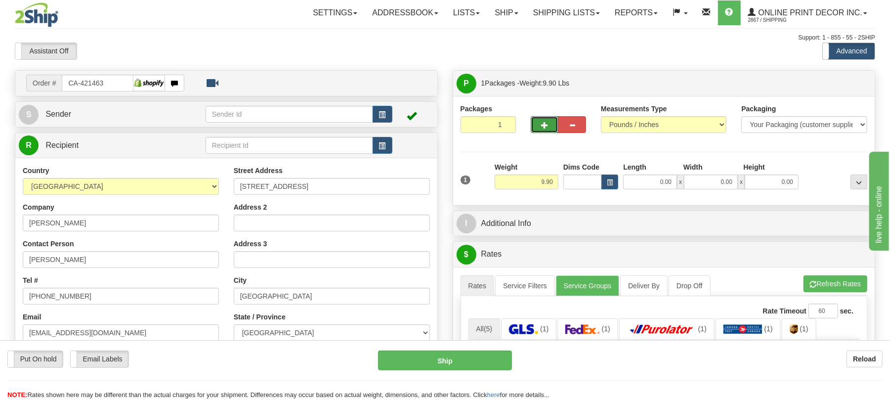
click at [542, 126] on button "button" at bounding box center [545, 124] width 28 height 17
radio input "true"
type input "2"
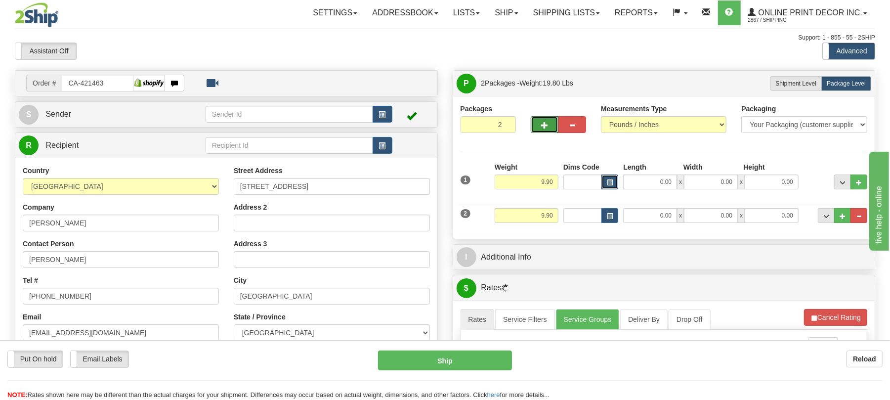
click at [610, 186] on button "button" at bounding box center [610, 181] width 17 height 15
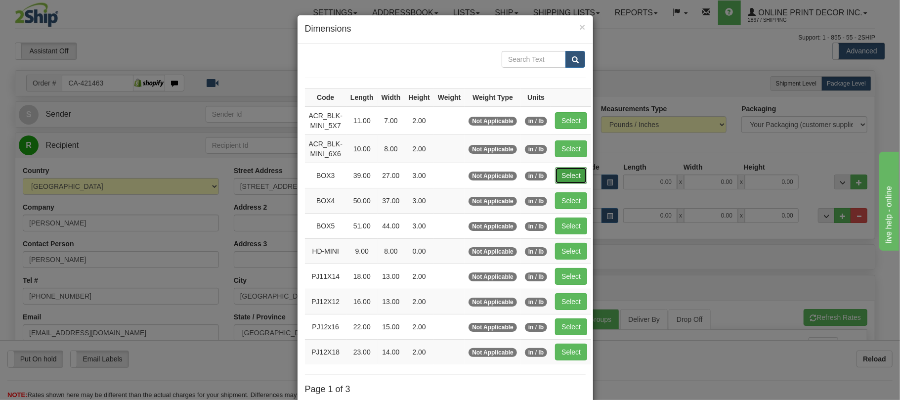
click at [584, 178] on button "Select" at bounding box center [571, 175] width 32 height 17
type input "BOX3"
type input "39.00"
type input "27.00"
type input "3.00"
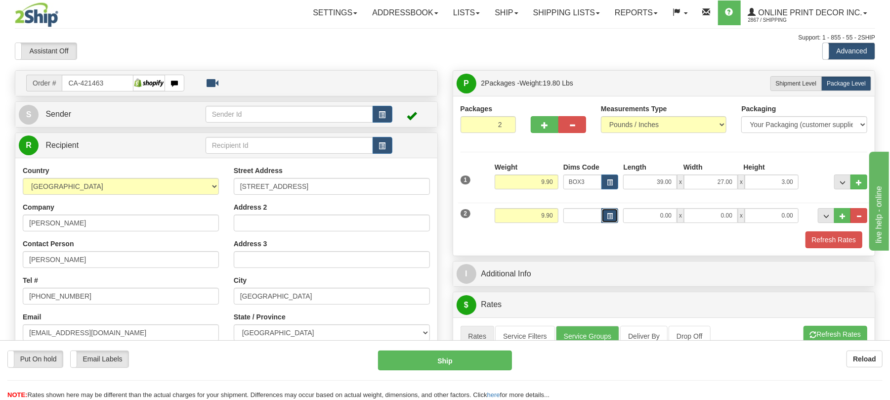
click at [609, 214] on span "button" at bounding box center [610, 216] width 6 height 5
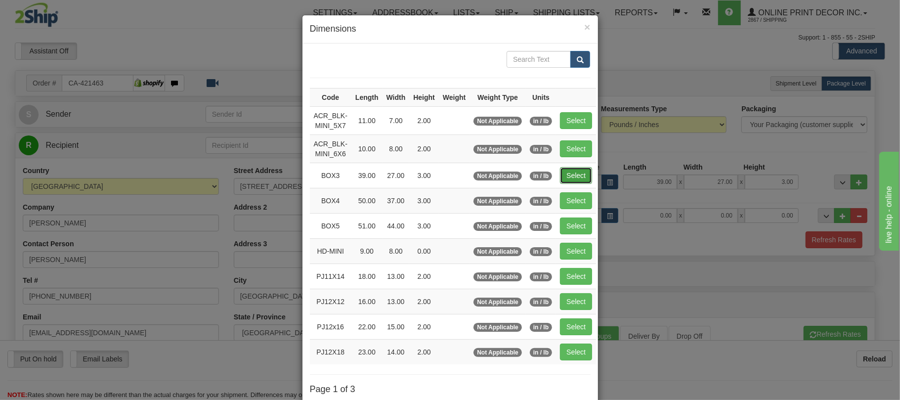
click at [587, 173] on button "Select" at bounding box center [576, 175] width 32 height 17
type input "BOX3"
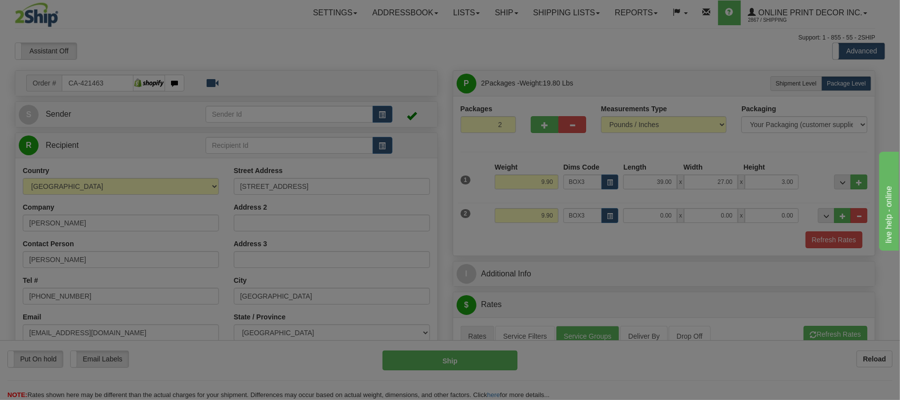
type input "39.00"
type input "27.00"
type input "3.00"
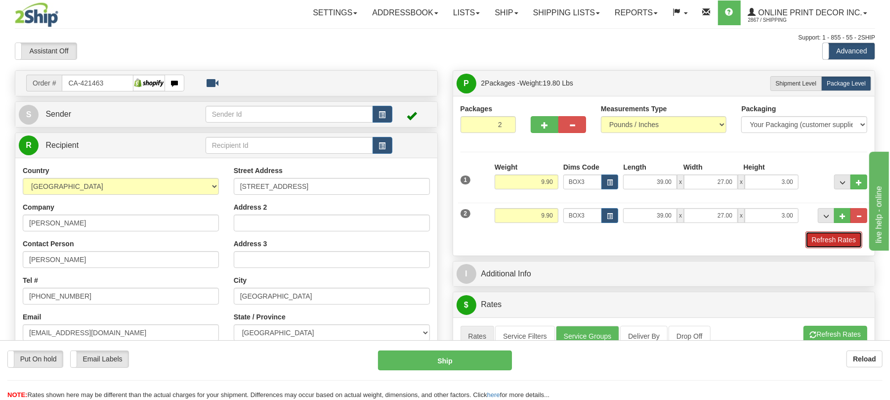
click at [837, 241] on button "Refresh Rates" at bounding box center [834, 239] width 57 height 17
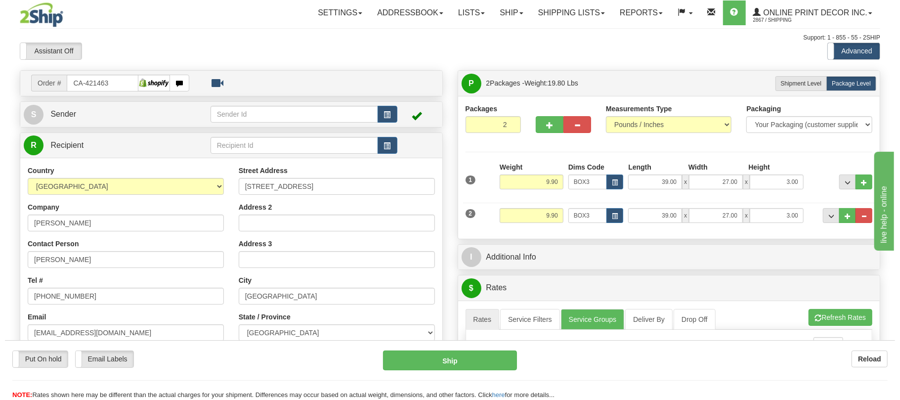
scroll to position [263, 0]
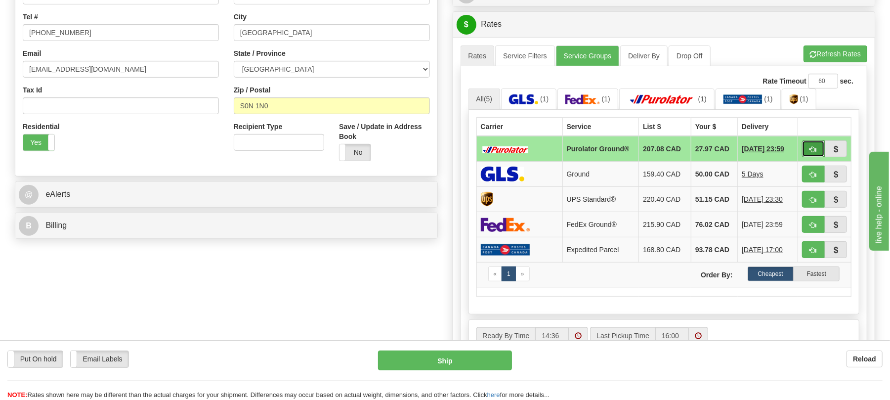
click at [814, 153] on span "button" at bounding box center [813, 149] width 7 height 6
type input "260"
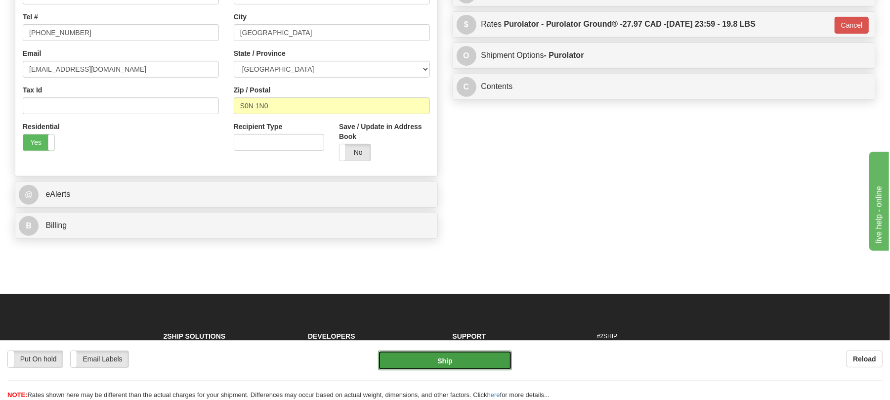
click at [437, 359] on button "Ship" at bounding box center [444, 360] width 133 height 20
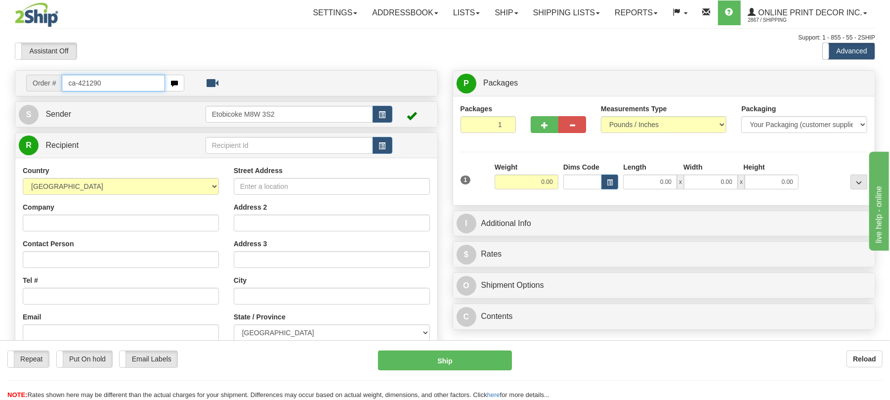
type input "ca-421290"
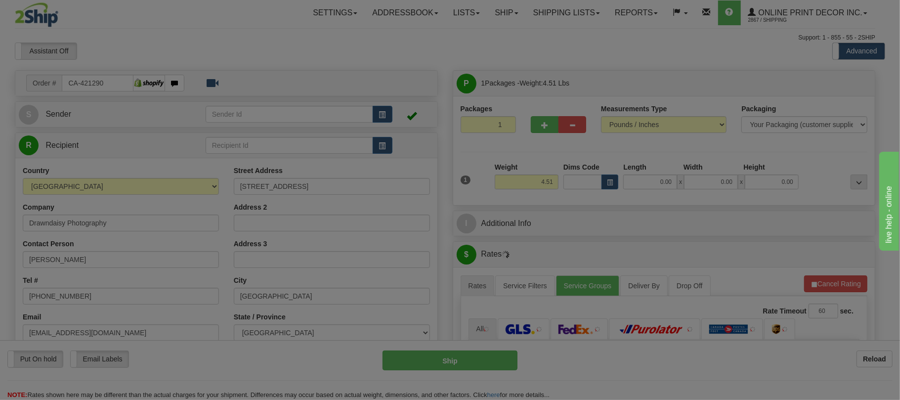
type input "[GEOGRAPHIC_DATA]"
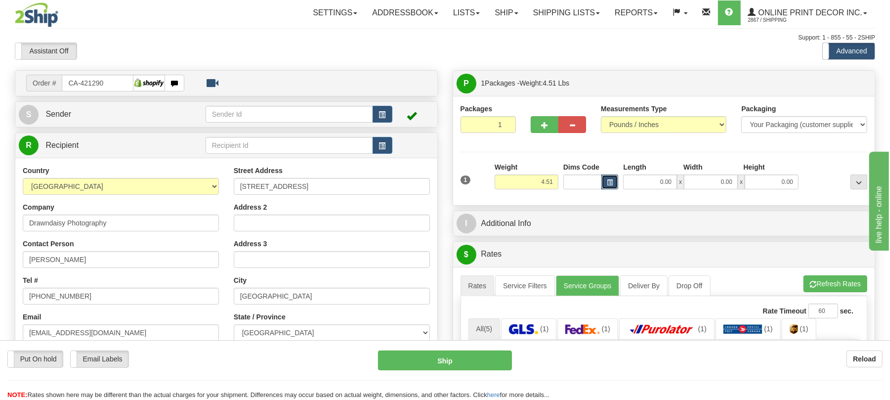
click at [606, 182] on button "button" at bounding box center [610, 181] width 17 height 15
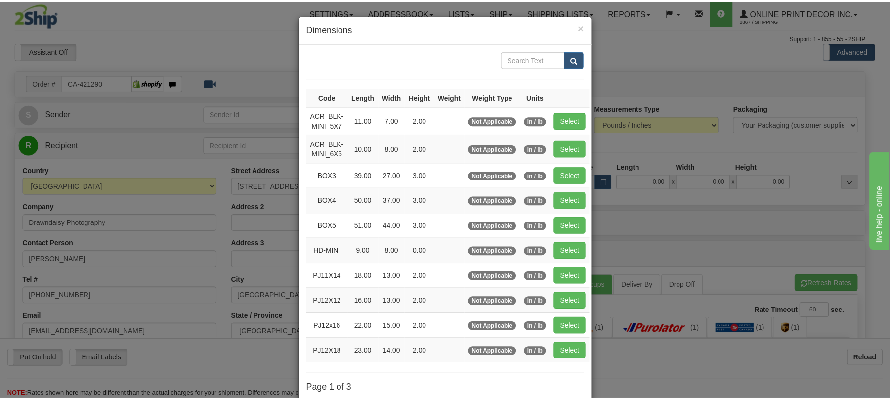
scroll to position [66, 0]
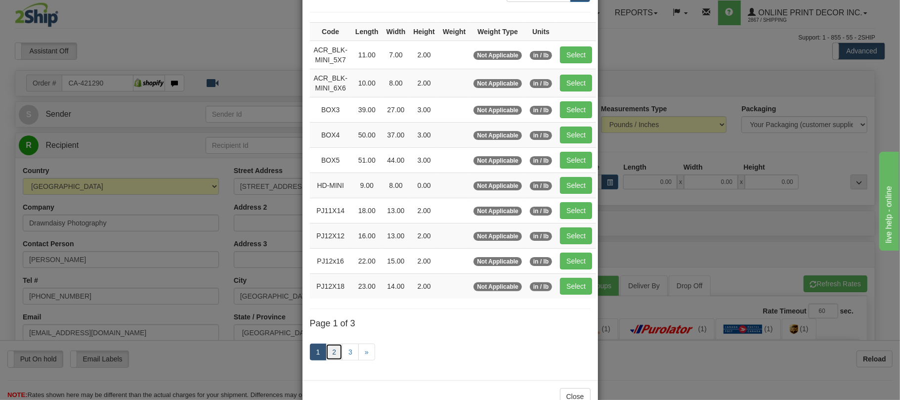
click at [329, 355] on link "2" at bounding box center [334, 352] width 17 height 17
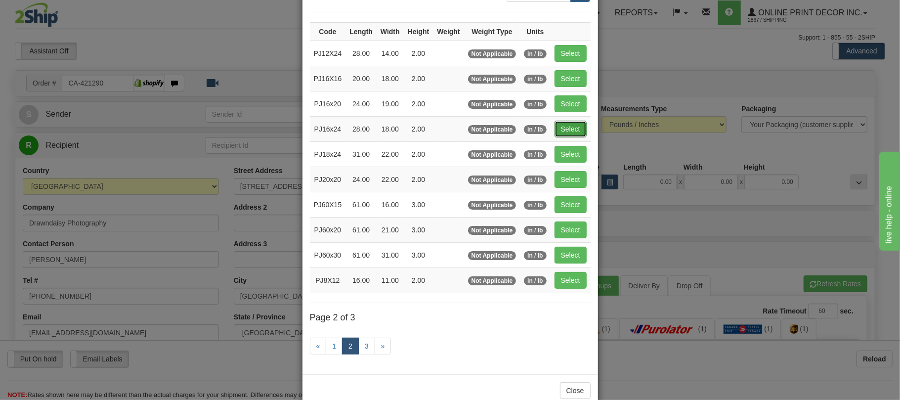
click at [568, 134] on button "Select" at bounding box center [571, 129] width 32 height 17
type input "PJ16x24"
type input "28.00"
type input "18.00"
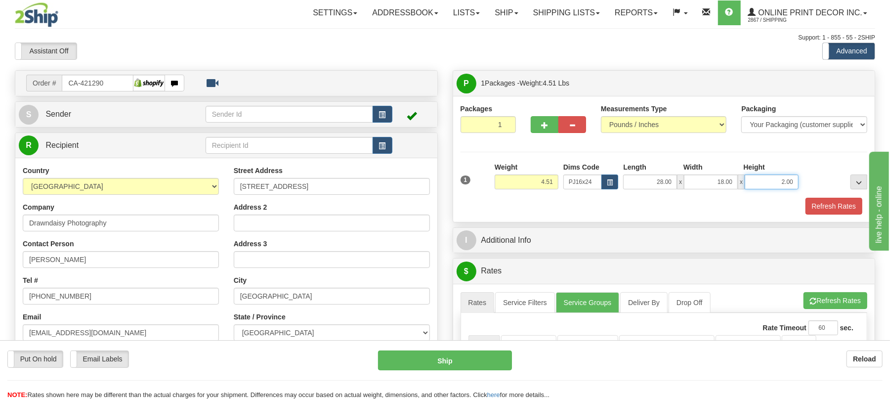
drag, startPoint x: 784, startPoint y: 178, endPoint x: 774, endPoint y: 176, distance: 10.1
click at [774, 176] on input "2.00" at bounding box center [772, 181] width 54 height 15
type input "4.00"
click at [770, 216] on div "Packages 1 1 Measurements Type" at bounding box center [664, 159] width 422 height 126
click at [797, 206] on div "Refresh Rates" at bounding box center [664, 206] width 412 height 17
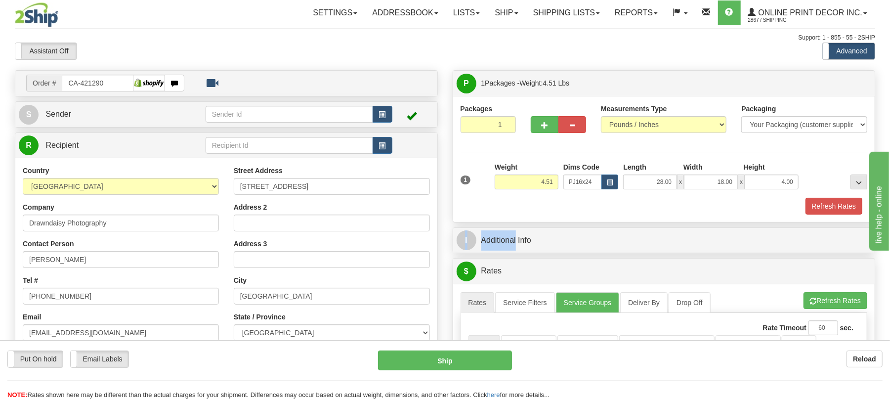
click at [802, 206] on div "Refresh Rates" at bounding box center [664, 206] width 412 height 17
click at [808, 207] on button "Refresh Rates" at bounding box center [834, 206] width 57 height 17
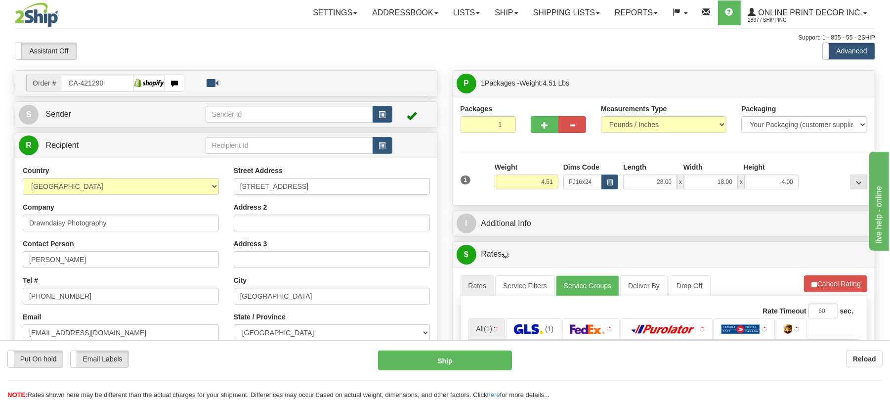
click at [720, 206] on div "P Packages 1 Packages - Weight: 4.51 Lbs Shipment Level Shipm. Package Level Pa…" at bounding box center [664, 137] width 423 height 135
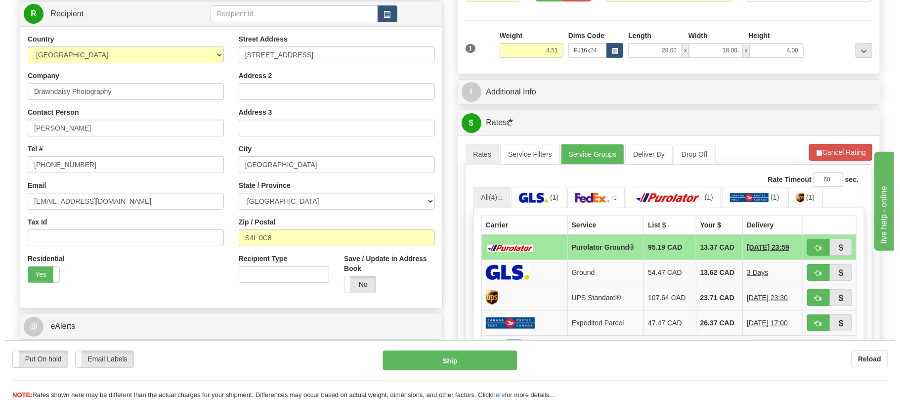
scroll to position [198, 0]
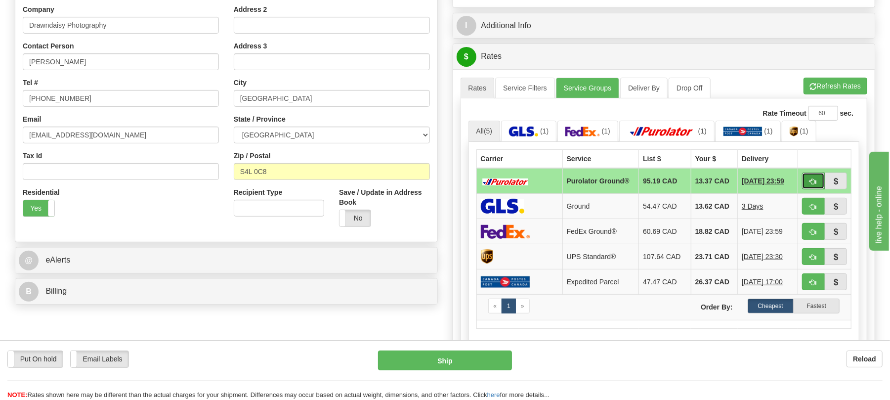
click at [816, 184] on span "button" at bounding box center [813, 181] width 7 height 6
type input "260"
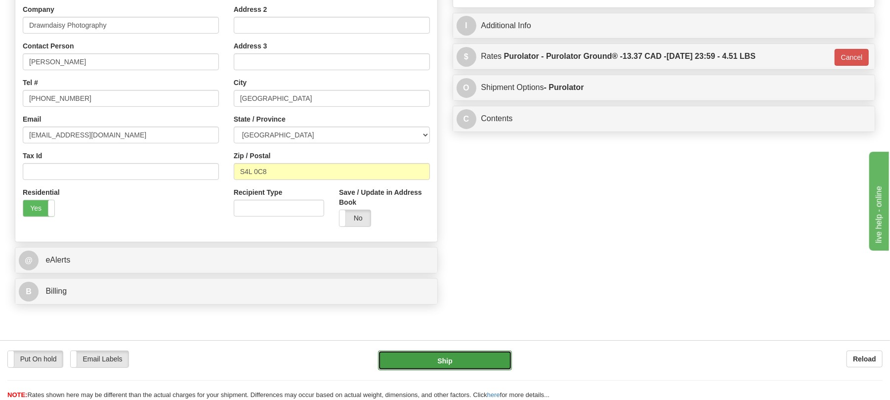
click at [495, 363] on button "Ship" at bounding box center [444, 360] width 133 height 20
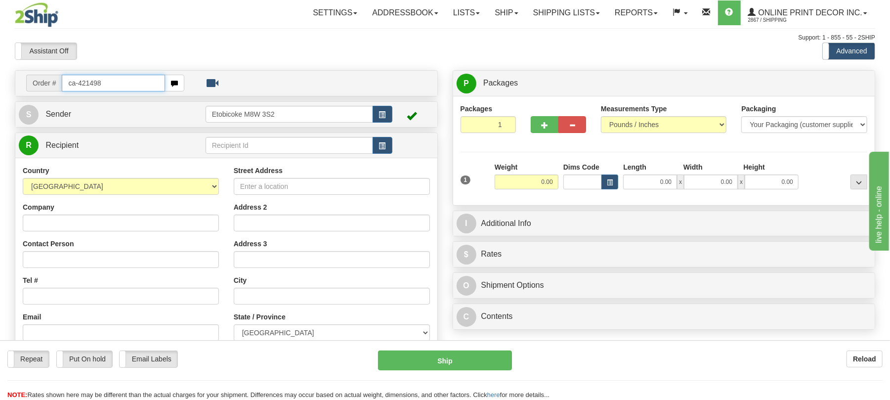
type input "ca-421498"
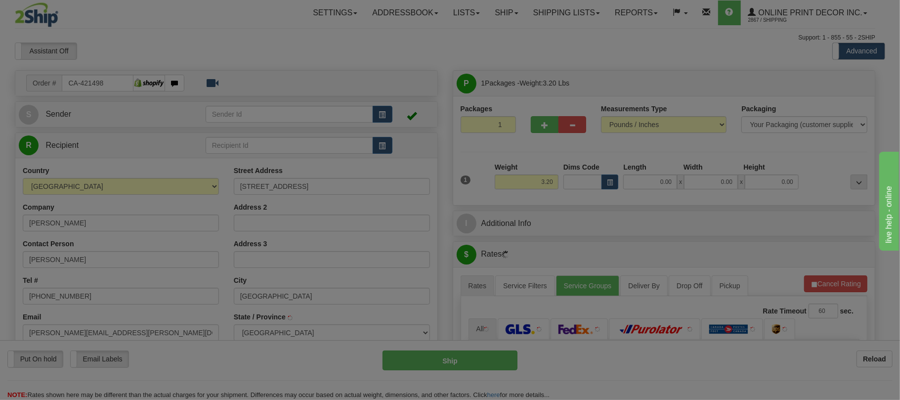
type input "[GEOGRAPHIC_DATA]"
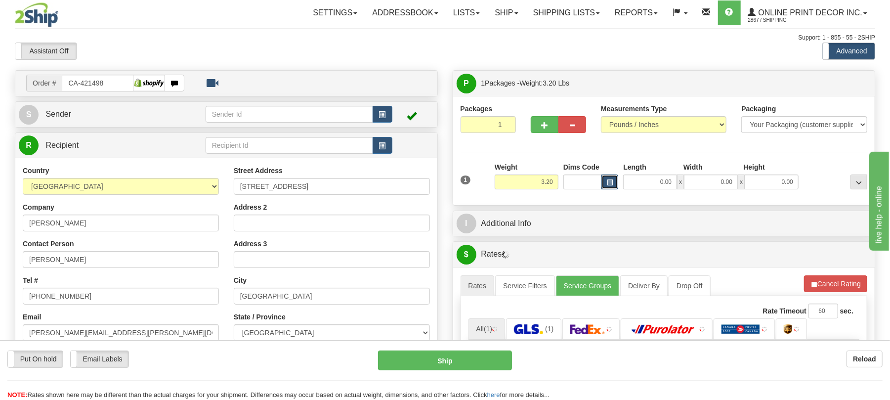
click at [609, 181] on span "button" at bounding box center [610, 182] width 6 height 5
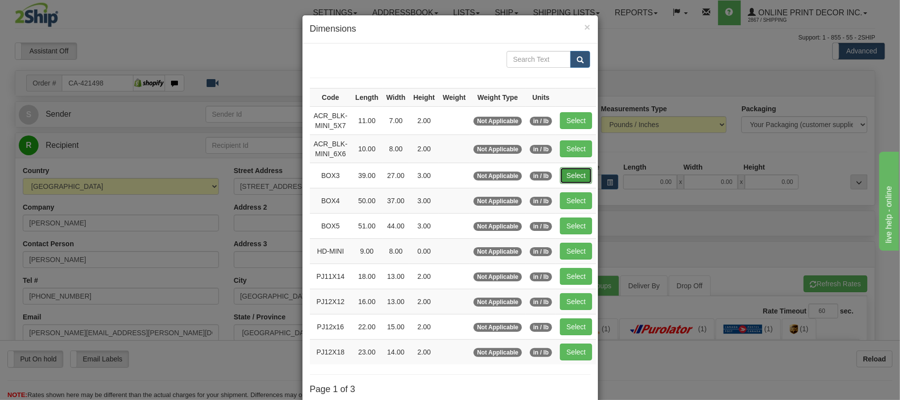
click at [582, 177] on button "Select" at bounding box center [576, 175] width 32 height 17
type input "BOX3"
type input "39.00"
type input "27.00"
type input "3.00"
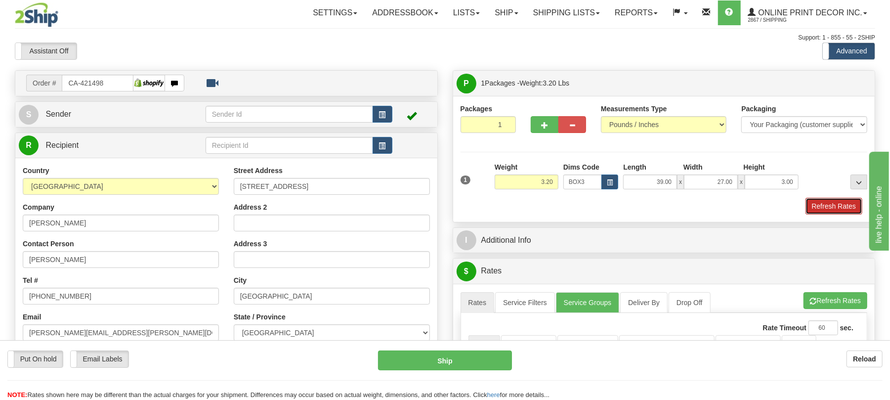
click at [837, 212] on button "Refresh Rates" at bounding box center [834, 206] width 57 height 17
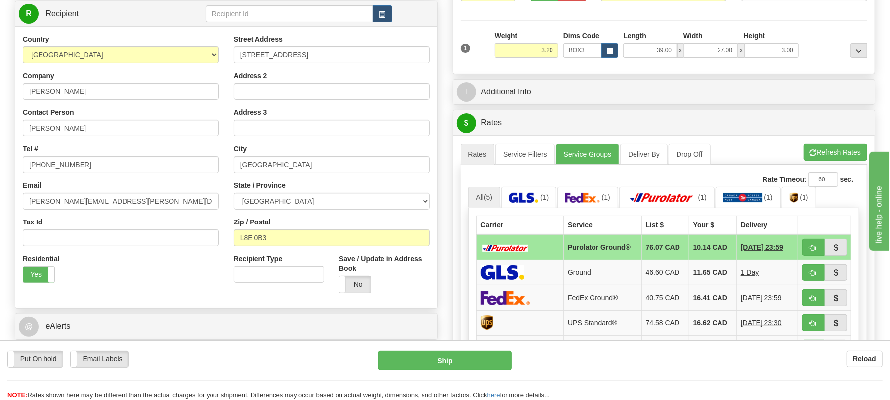
scroll to position [329, 0]
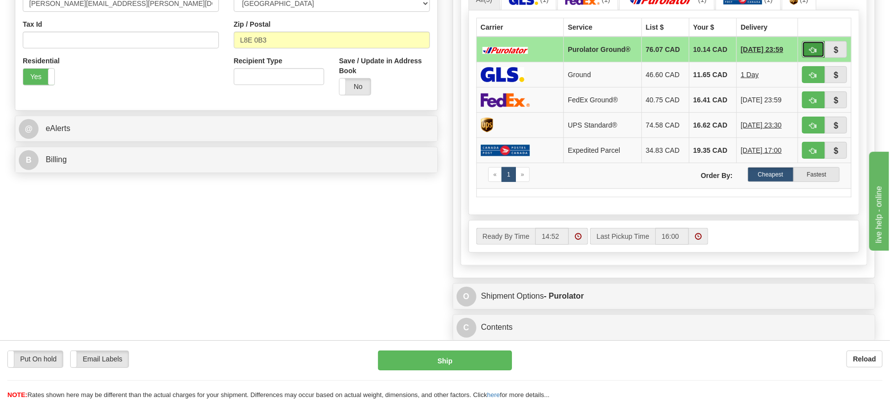
click at [805, 48] on button "button" at bounding box center [813, 49] width 23 height 17
type input "260"
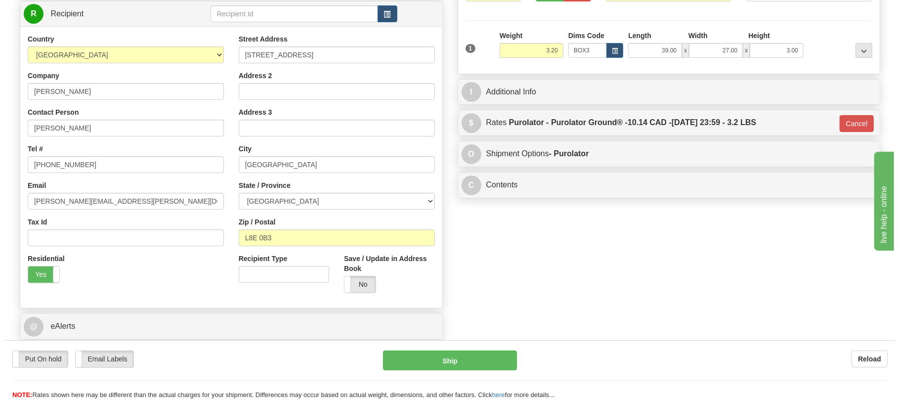
scroll to position [66, 0]
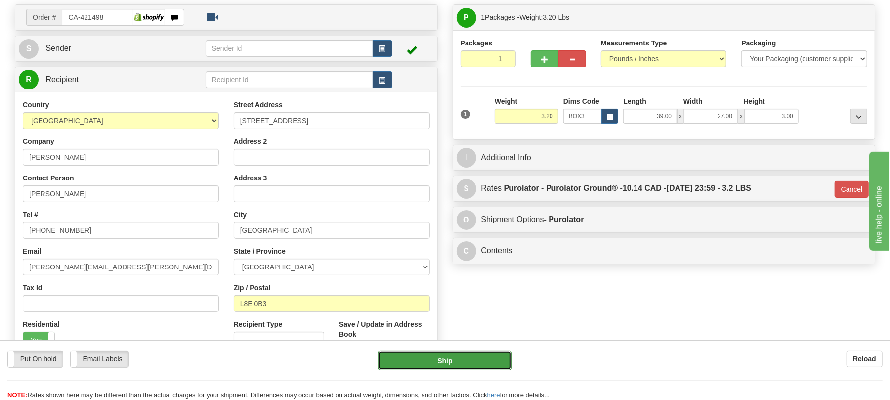
click at [472, 360] on button "Ship" at bounding box center [444, 360] width 133 height 20
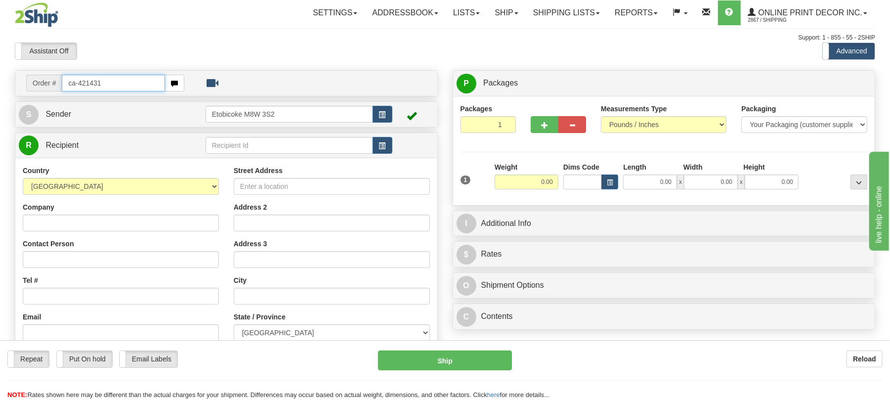
type input "ca-421431"
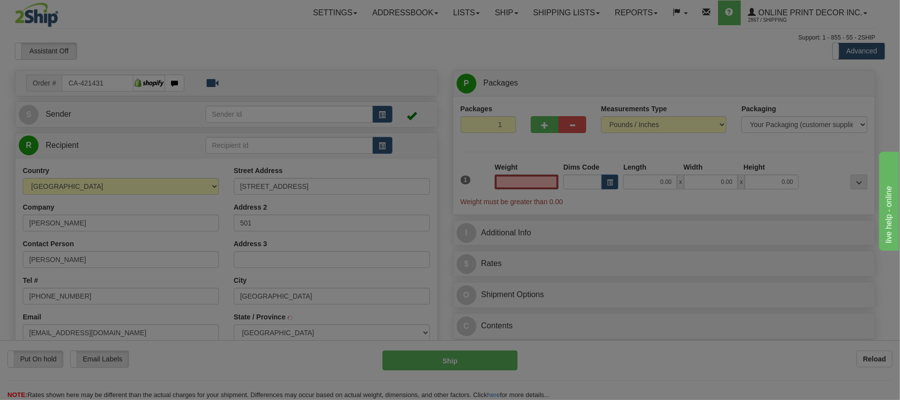
type input "[GEOGRAPHIC_DATA]"
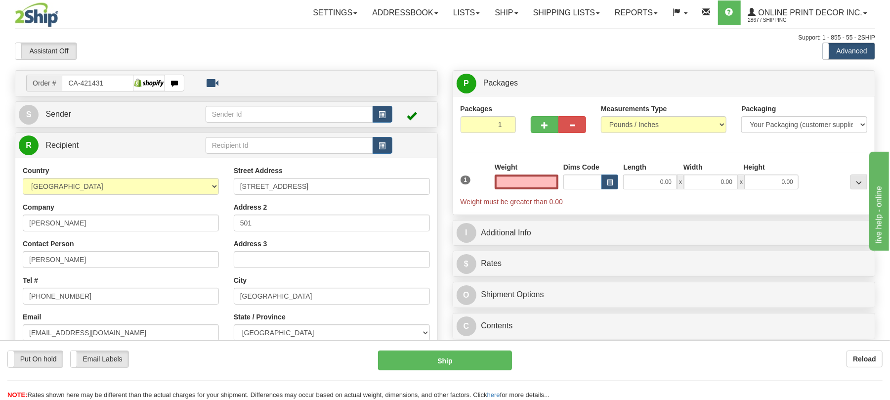
click at [532, 180] on input "text" at bounding box center [527, 181] width 64 height 15
click at [542, 176] on input "text" at bounding box center [527, 181] width 64 height 15
click at [546, 186] on input "text" at bounding box center [527, 181] width 64 height 15
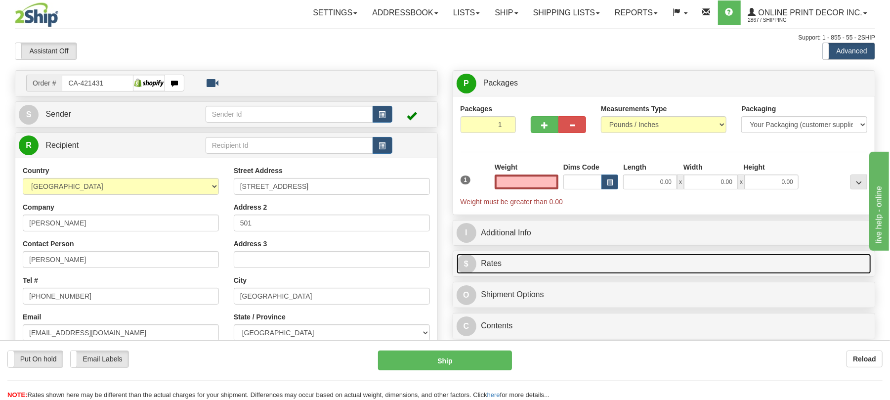
type input "0.00"
click at [593, 269] on link "$ Rates" at bounding box center [664, 264] width 415 height 20
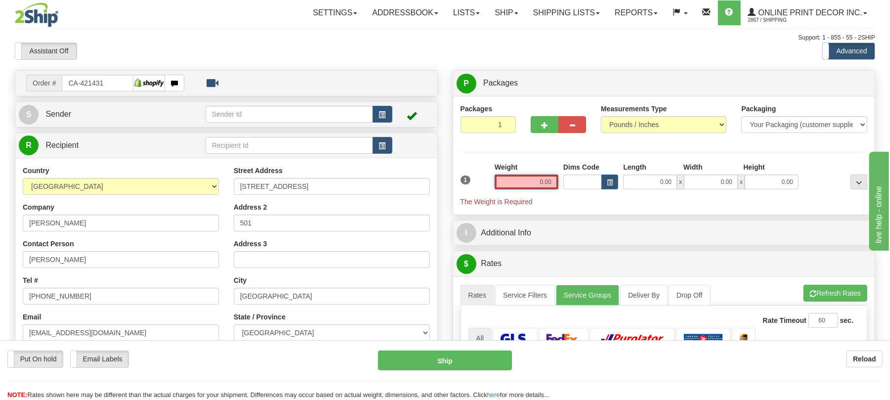
click at [553, 184] on input "0.00" at bounding box center [527, 181] width 64 height 15
click at [553, 184] on input "text" at bounding box center [527, 181] width 64 height 15
click at [522, 182] on input "text" at bounding box center [527, 181] width 64 height 15
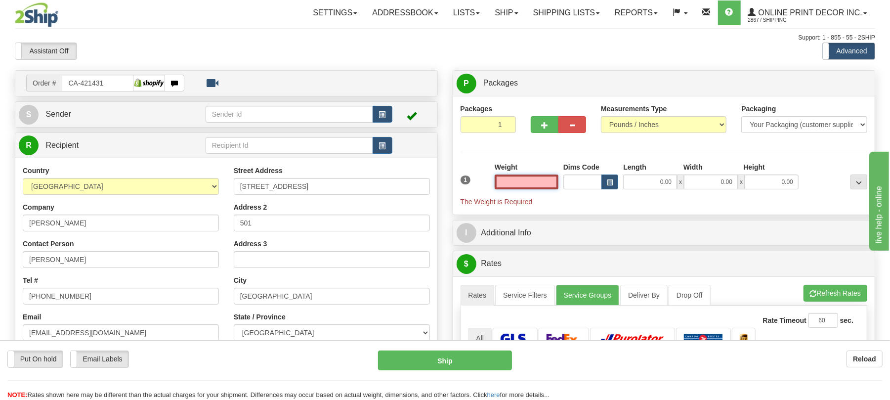
click at [528, 182] on input "text" at bounding box center [527, 181] width 64 height 15
type input "0.00"
click at [544, 163] on div "Weight 0.00" at bounding box center [527, 175] width 64 height 27
click at [522, 186] on input "0.00" at bounding box center [527, 181] width 64 height 15
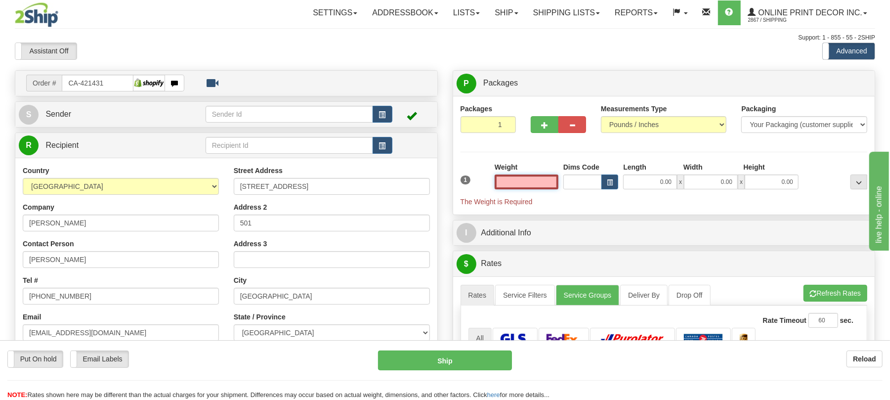
click at [522, 186] on input "text" at bounding box center [527, 181] width 64 height 15
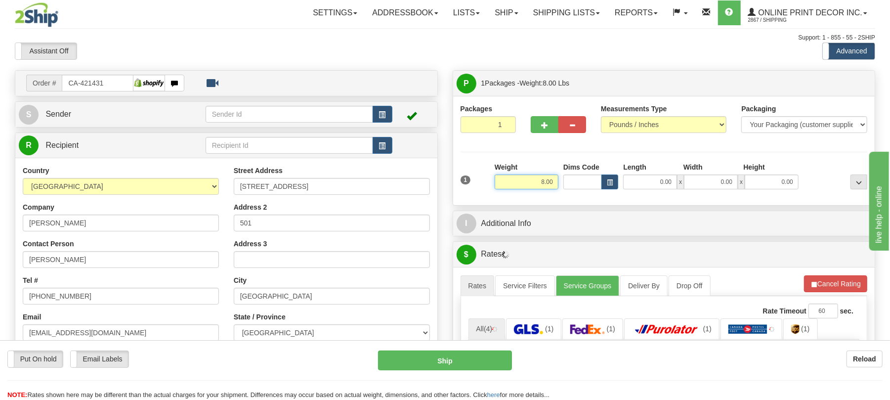
drag, startPoint x: 546, startPoint y: 182, endPoint x: 557, endPoint y: 182, distance: 10.4
click at [556, 182] on input "8.00" at bounding box center [527, 181] width 64 height 15
type input "8.50"
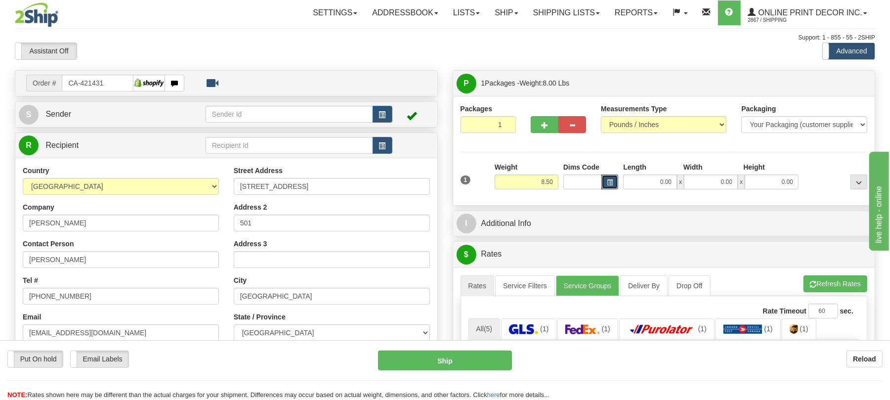
click at [616, 184] on button "button" at bounding box center [610, 181] width 17 height 15
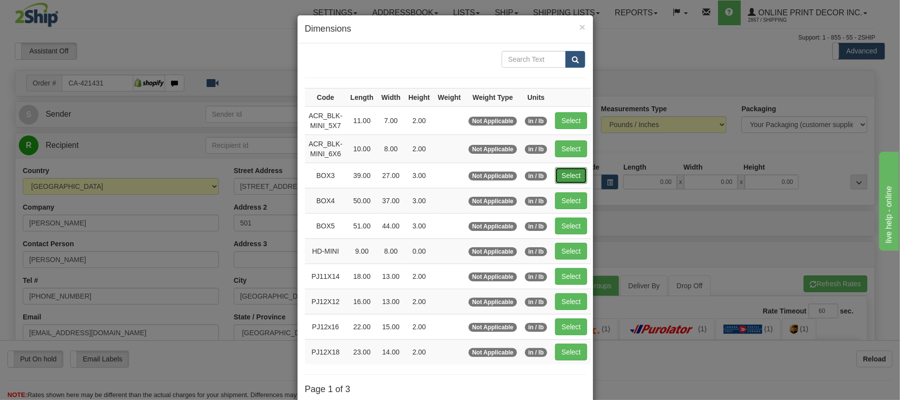
click at [586, 182] on button "Select" at bounding box center [571, 175] width 32 height 17
type input "BOX3"
type input "39.00"
type input "27.00"
type input "3.00"
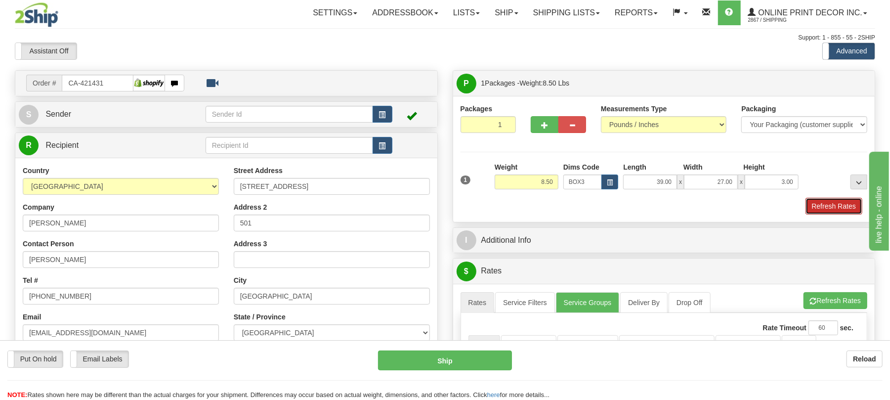
click at [834, 210] on button "Refresh Rates" at bounding box center [834, 206] width 57 height 17
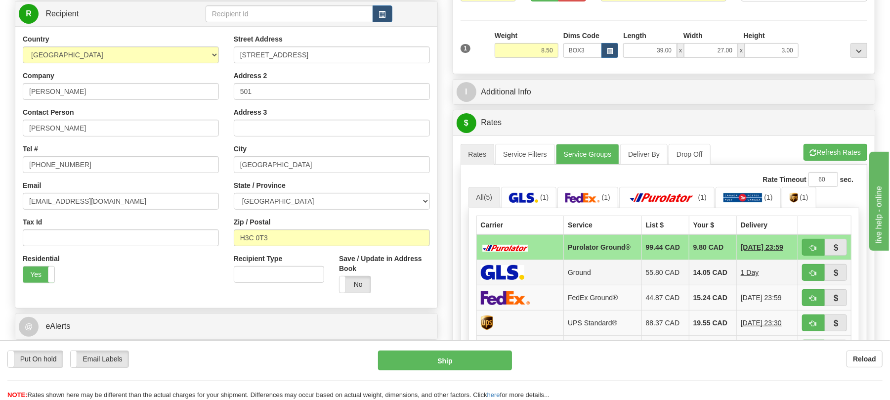
scroll to position [198, 0]
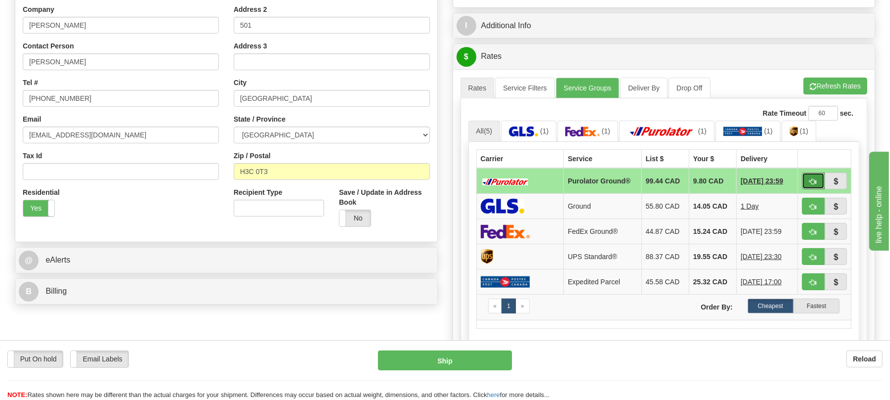
click at [807, 188] on button "button" at bounding box center [813, 181] width 23 height 17
type input "260"
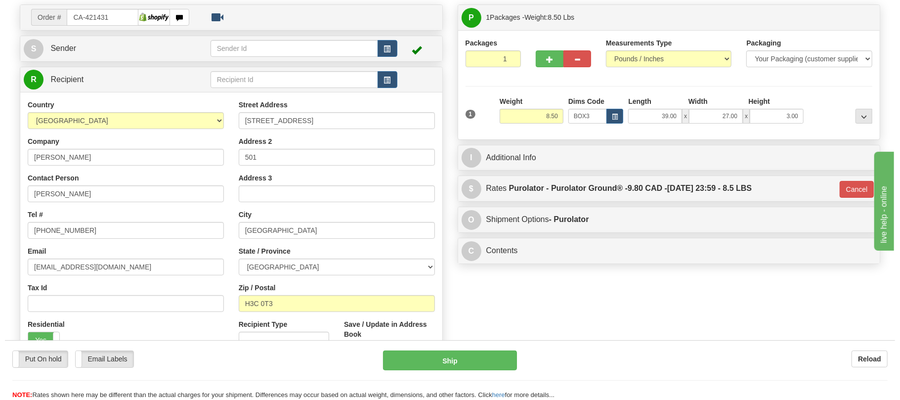
scroll to position [0, 0]
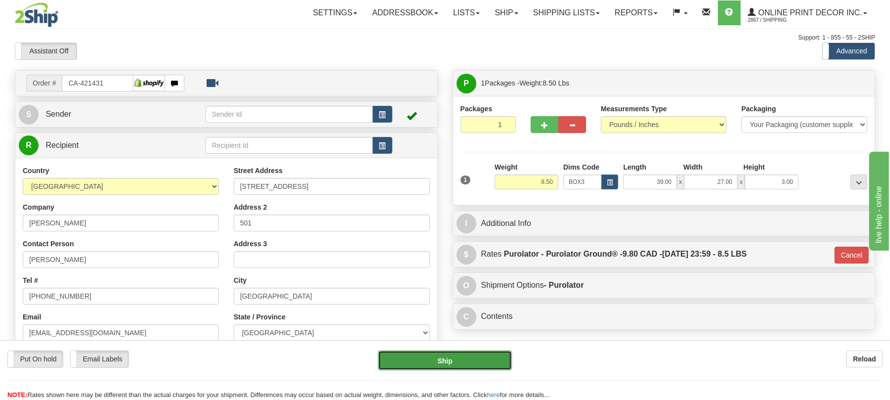
click at [487, 364] on button "Ship" at bounding box center [444, 360] width 133 height 20
